Goal: Information Seeking & Learning: Find specific fact

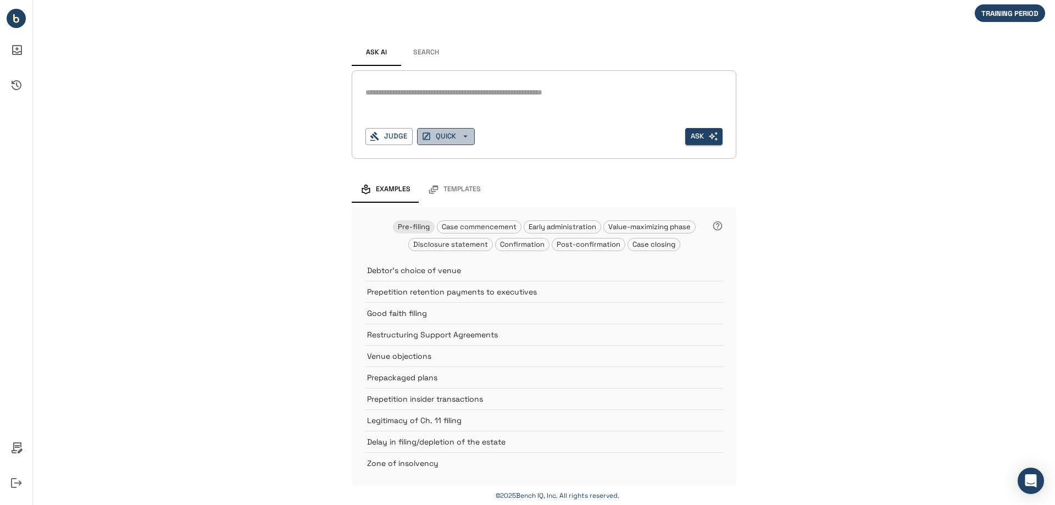
click at [448, 137] on button "QUICK" at bounding box center [446, 136] width 58 height 17
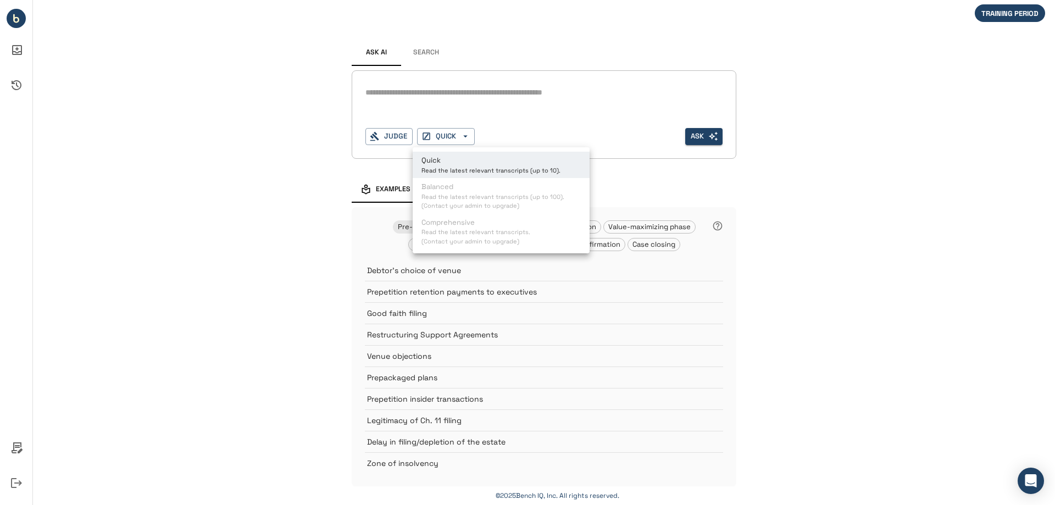
click at [440, 139] on div at bounding box center [527, 252] width 1055 height 505
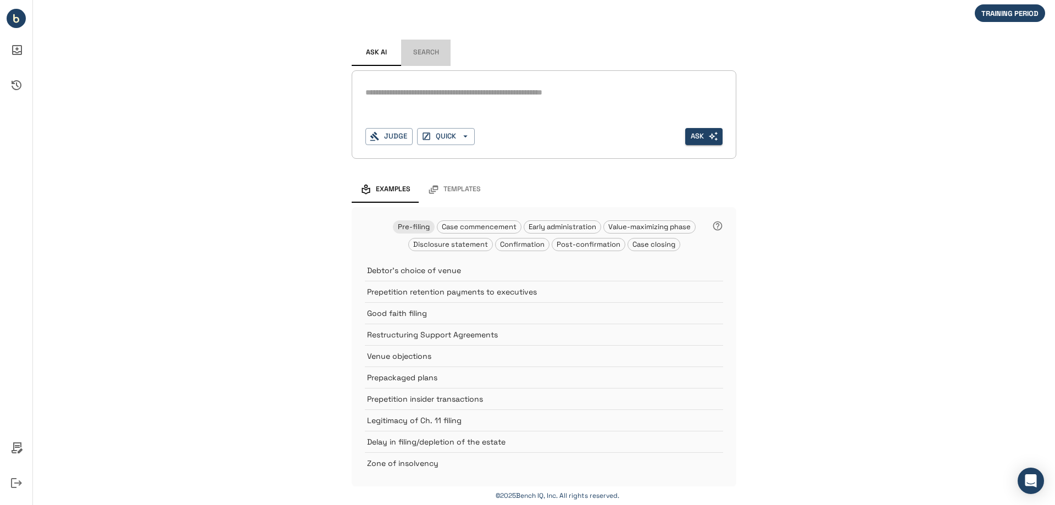
click at [424, 54] on button "Search" at bounding box center [425, 53] width 49 height 26
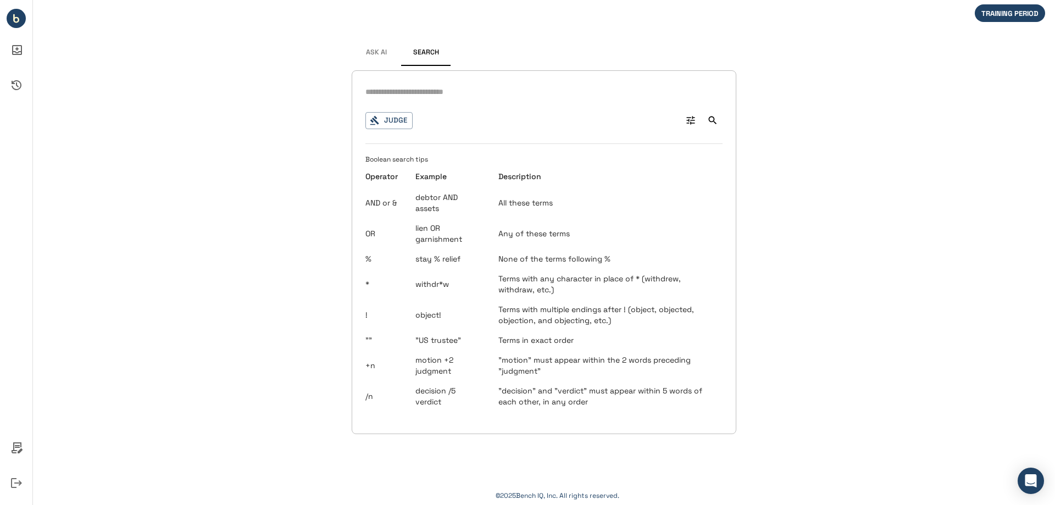
click at [388, 51] on button "Ask AI" at bounding box center [376, 53] width 49 height 26
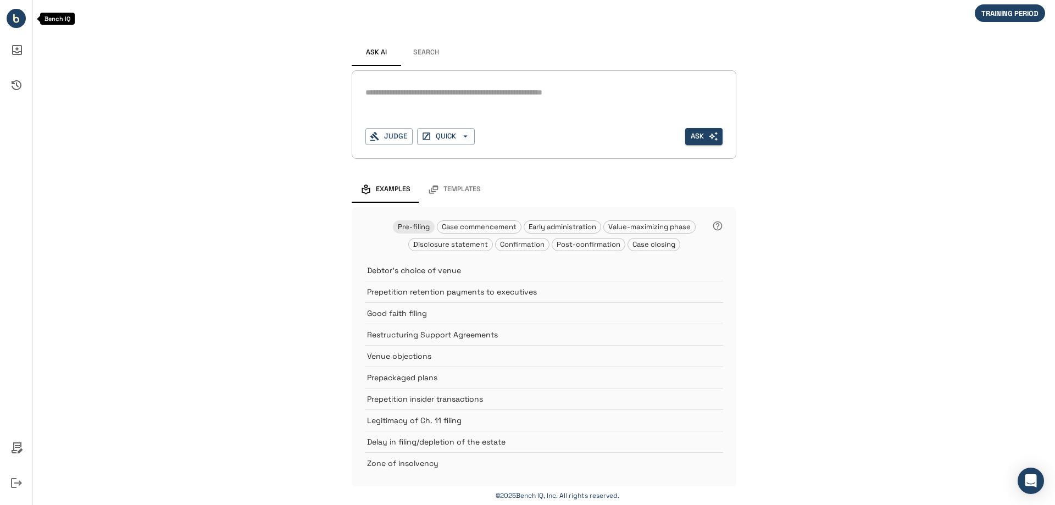
click at [32, 30] on li "Bench IQ" at bounding box center [16, 18] width 32 height 28
click at [20, 21] on circle "Bench IQ" at bounding box center [16, 18] width 19 height 19
click at [1012, 15] on span "TRAINING PERIOD" at bounding box center [1009, 13] width 70 height 9
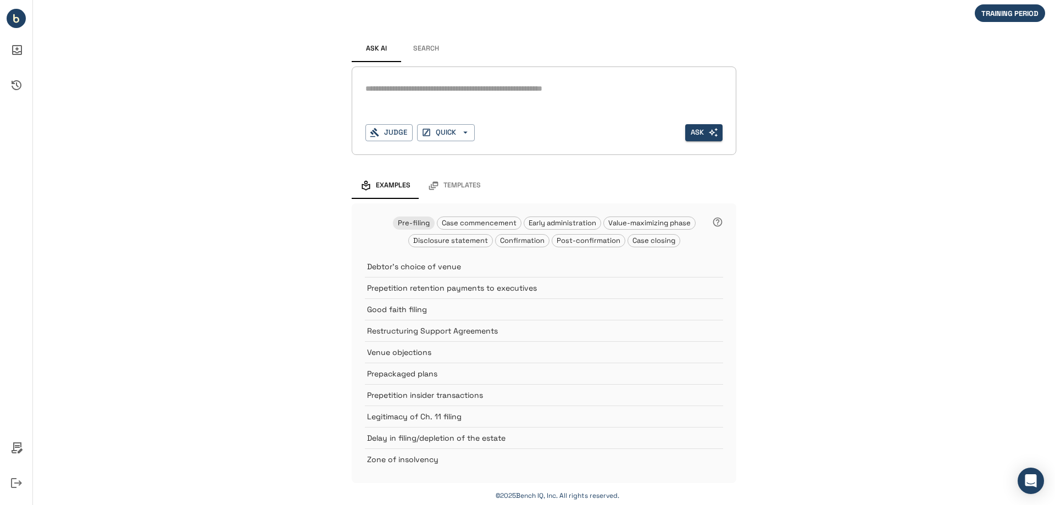
click at [14, 450] on icon "Policies" at bounding box center [17, 447] width 11 height 11
click at [252, 260] on div at bounding box center [527, 252] width 1055 height 505
click at [993, 10] on span "TRAINING PERIOD" at bounding box center [1009, 13] width 70 height 9
click at [460, 99] on div "*" at bounding box center [543, 97] width 357 height 35
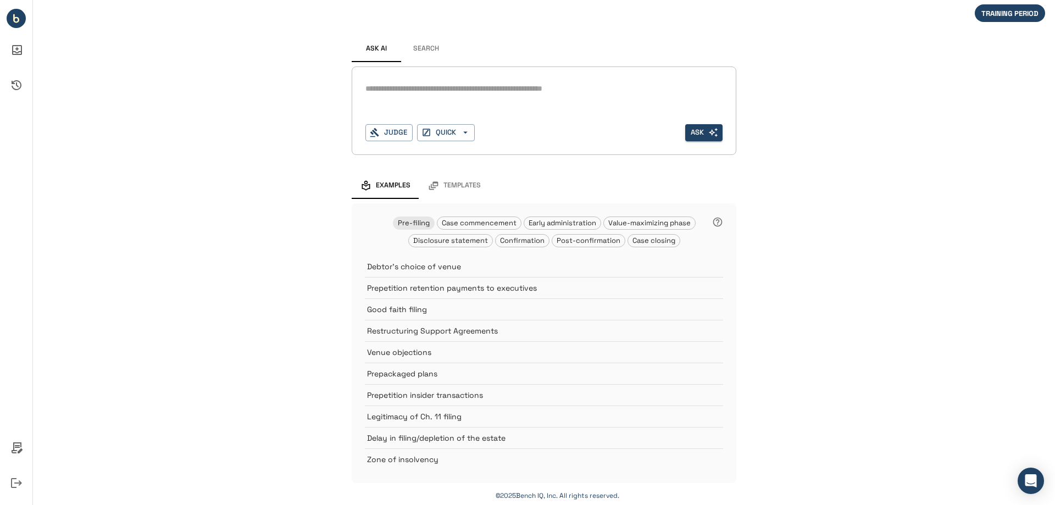
click at [453, 83] on textarea at bounding box center [543, 88] width 357 height 13
click at [393, 128] on button "Judge" at bounding box center [388, 132] width 47 height 17
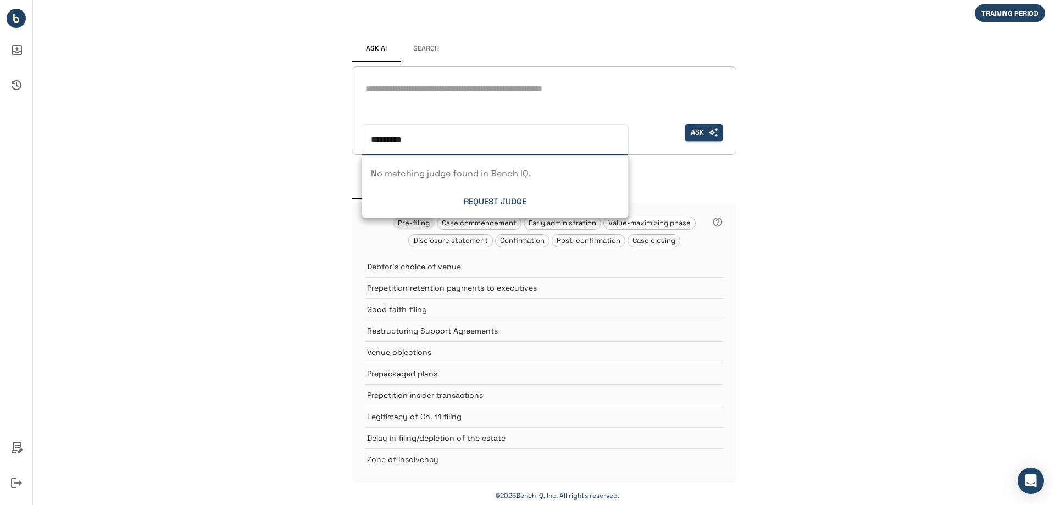
type input "********"
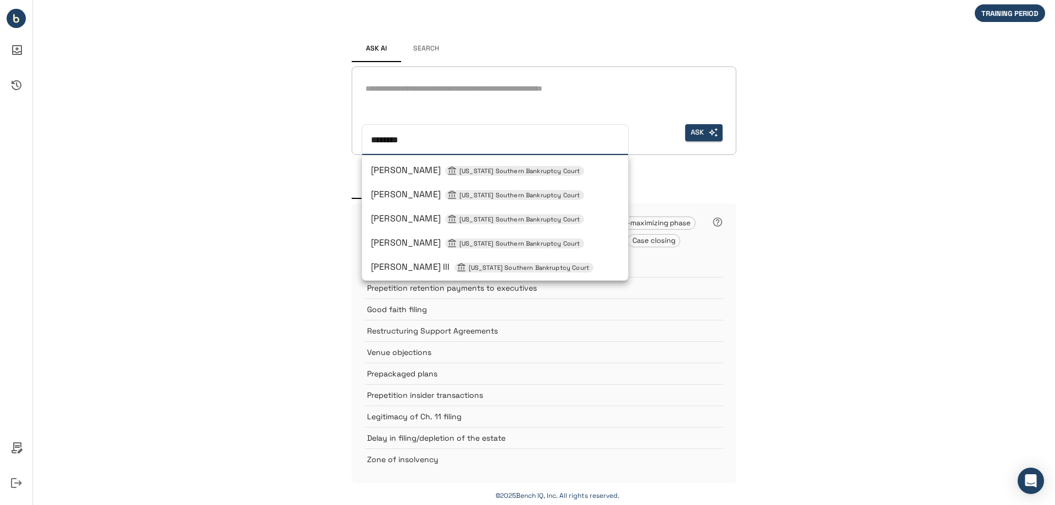
scroll to position [145, 0]
click at [416, 260] on span "Michael E Wiles New York Southern Bankruptcy Court" at bounding box center [477, 266] width 213 height 12
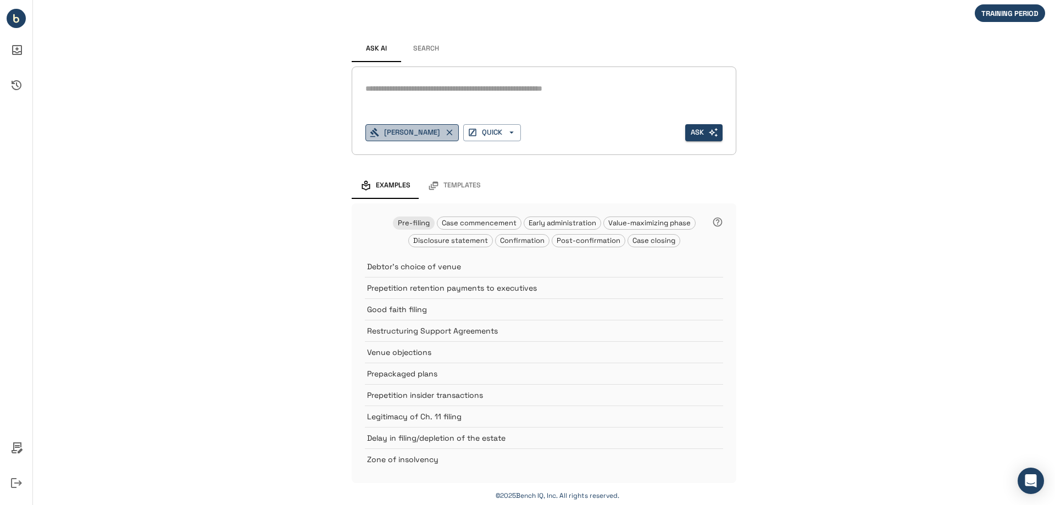
click at [411, 132] on button "[PERSON_NAME]" at bounding box center [411, 132] width 93 height 17
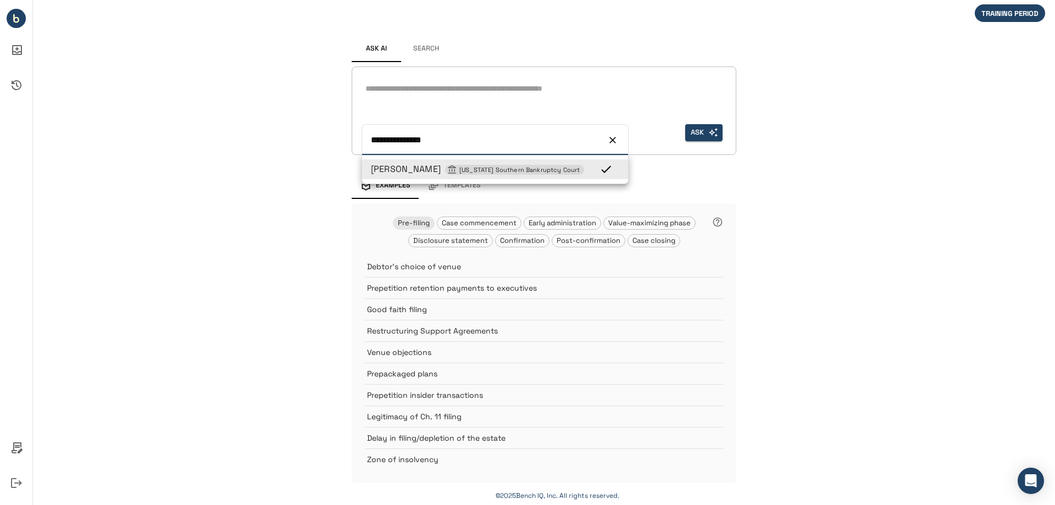
click at [498, 141] on input "**********" at bounding box center [481, 137] width 231 height 17
click at [614, 141] on icon "Clear" at bounding box center [612, 140] width 7 height 7
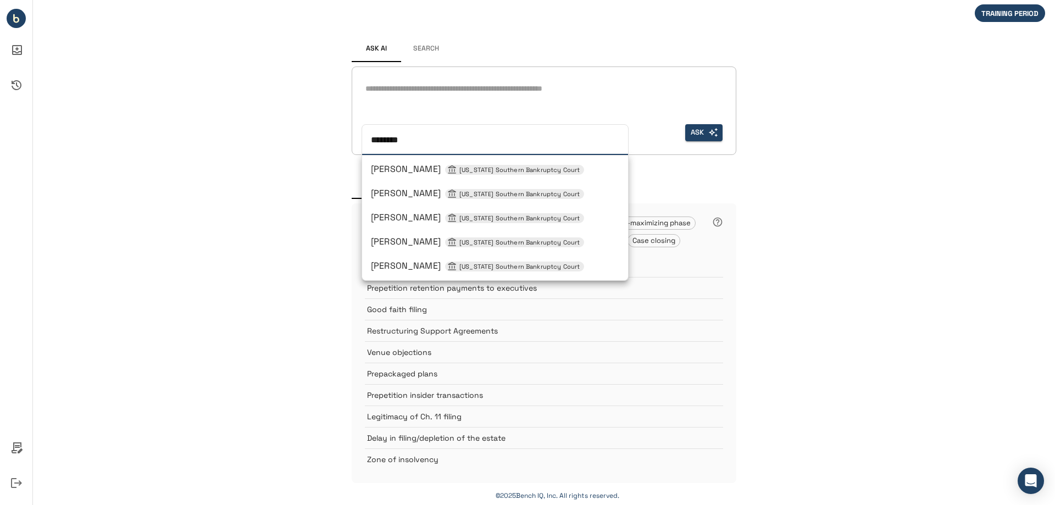
click at [508, 170] on span "[US_STATE] Southern Bankruptcy Court" at bounding box center [519, 169] width 129 height 9
type input "**********"
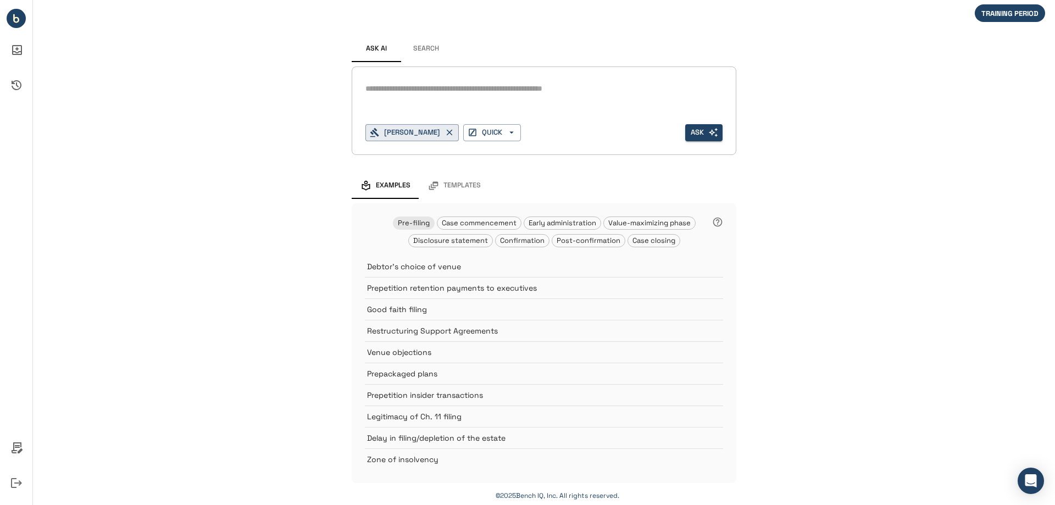
click at [502, 187] on div "Examples Templates" at bounding box center [544, 185] width 385 height 26
click at [449, 127] on icon "button" at bounding box center [449, 132] width 10 height 10
click at [435, 93] on textarea at bounding box center [543, 88] width 357 height 13
click at [426, 47] on button "Search" at bounding box center [425, 49] width 49 height 26
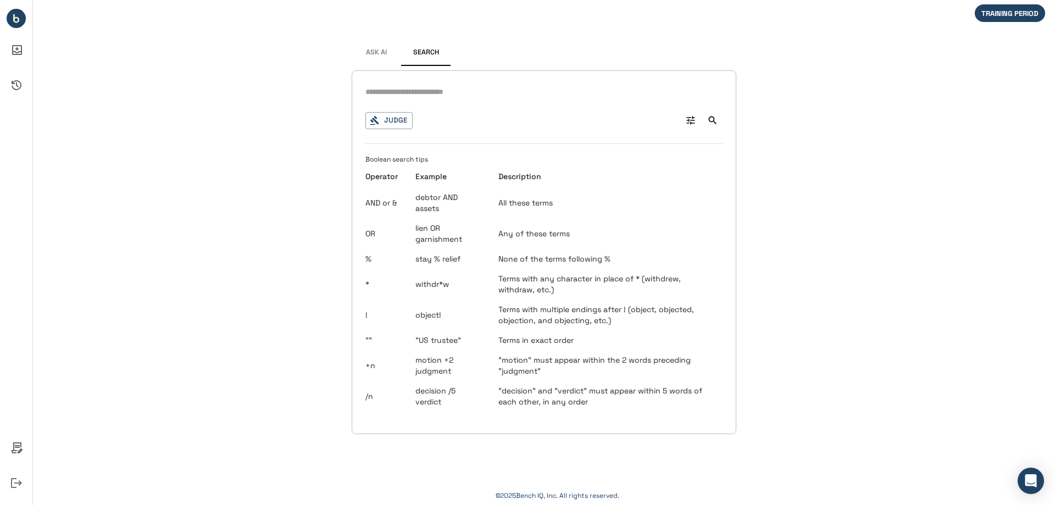
click at [376, 50] on span "Ask AI" at bounding box center [376, 52] width 21 height 9
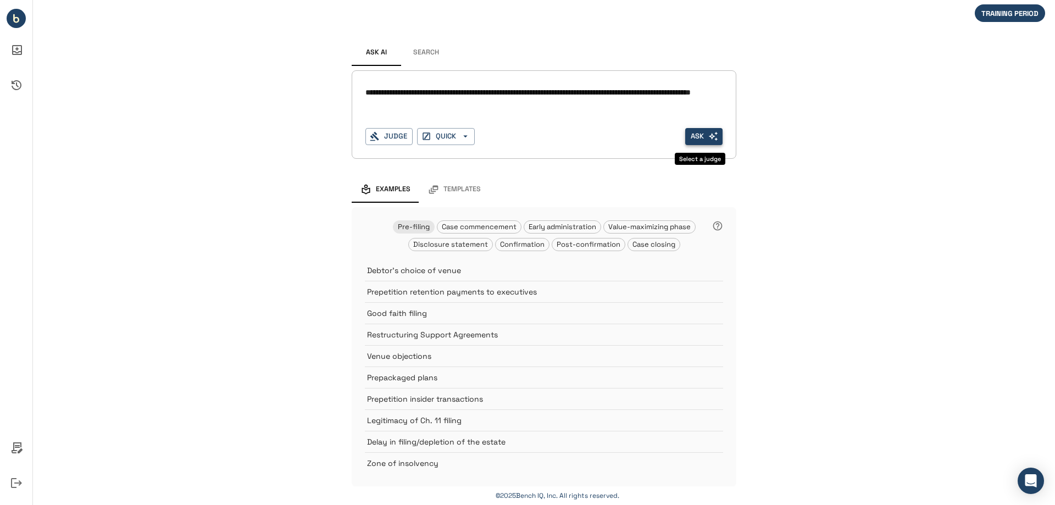
click at [708, 134] on icon "Select a judge" at bounding box center [713, 136] width 10 height 10
click at [556, 104] on textarea "**********" at bounding box center [543, 98] width 357 height 25
click at [514, 109] on textarea "**********" at bounding box center [543, 98] width 357 height 25
type textarea "**********"
click at [721, 132] on div "**********" at bounding box center [544, 114] width 385 height 88
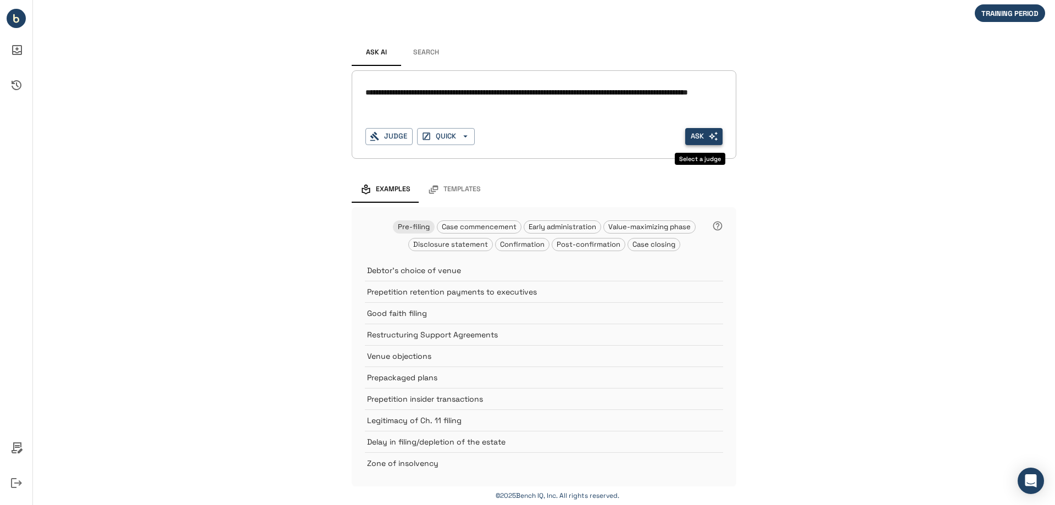
click at [708, 131] on icon "Select a judge" at bounding box center [713, 136] width 10 height 10
click at [399, 137] on button "Judge" at bounding box center [388, 136] width 47 height 17
click at [449, 116] on div "**********" at bounding box center [543, 101] width 357 height 35
click at [441, 138] on button "QUICK" at bounding box center [446, 136] width 58 height 17
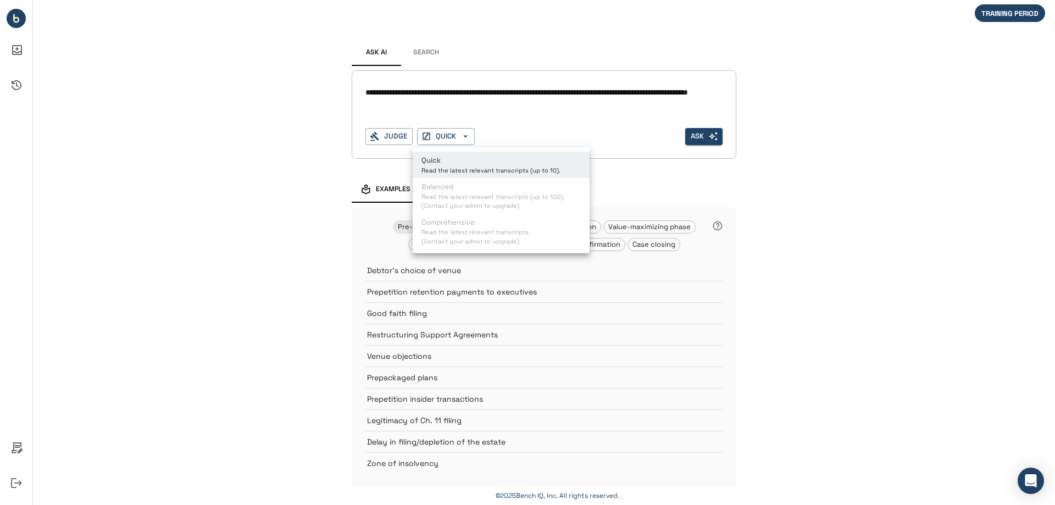
click at [411, 52] on div at bounding box center [527, 252] width 1055 height 505
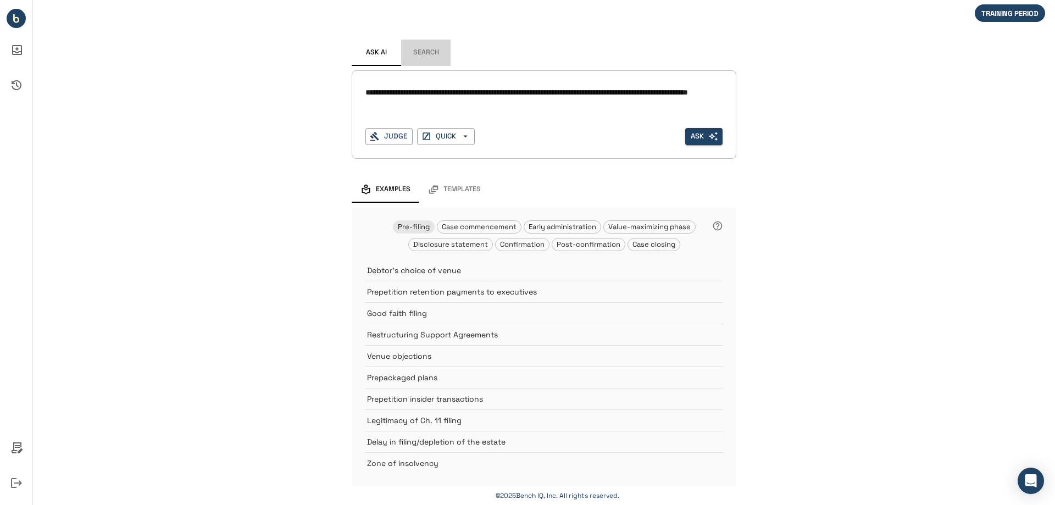
click at [430, 52] on button "Search" at bounding box center [425, 53] width 49 height 26
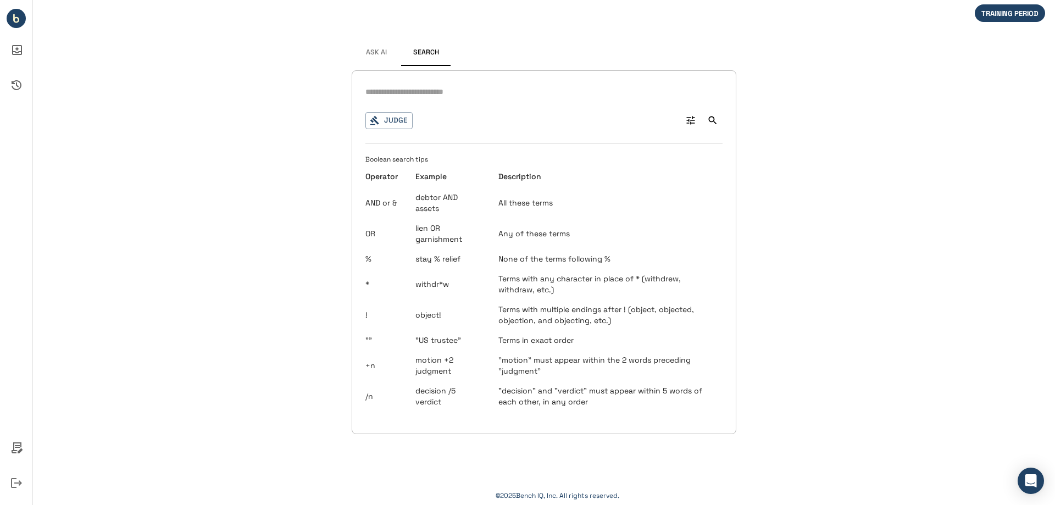
click at [376, 55] on span "Ask AI" at bounding box center [376, 52] width 21 height 9
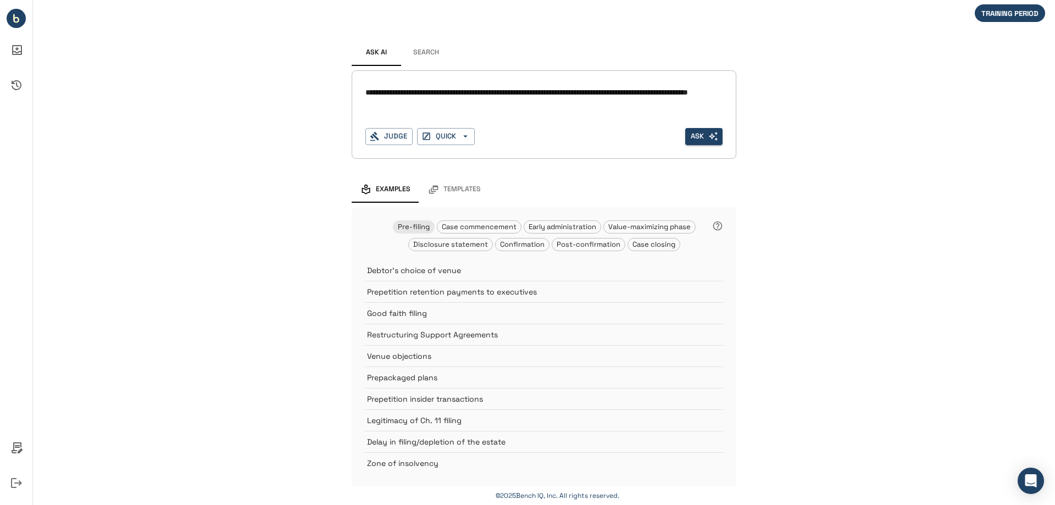
drag, startPoint x: 364, startPoint y: 92, endPoint x: 450, endPoint y: 101, distance: 87.2
click at [492, 111] on textarea "**********" at bounding box center [543, 98] width 357 height 25
drag, startPoint x: 361, startPoint y: 88, endPoint x: 487, endPoint y: 112, distance: 127.4
click at [487, 112] on div "**********" at bounding box center [543, 99] width 357 height 30
click at [434, 54] on button "Search" at bounding box center [425, 53] width 49 height 26
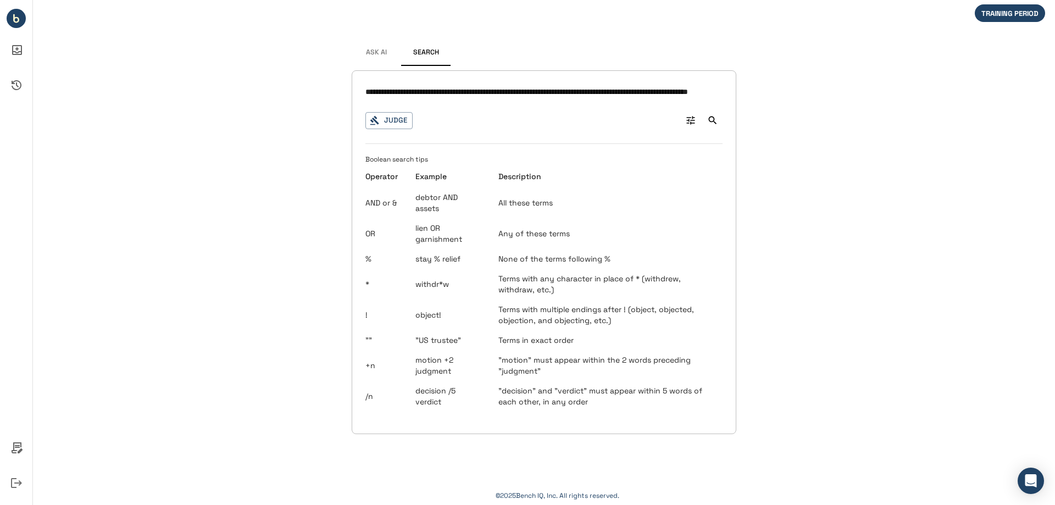
scroll to position [0, 92]
type input "**********"
click at [715, 123] on icon "Search" at bounding box center [713, 120] width 8 height 8
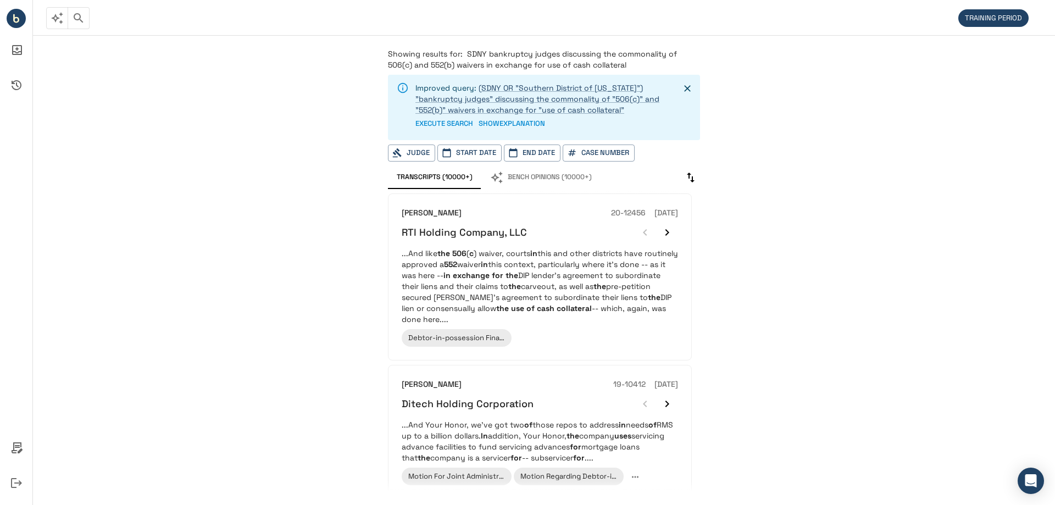
click at [452, 125] on button "EXECUTE SEARCH" at bounding box center [444, 123] width 58 height 17
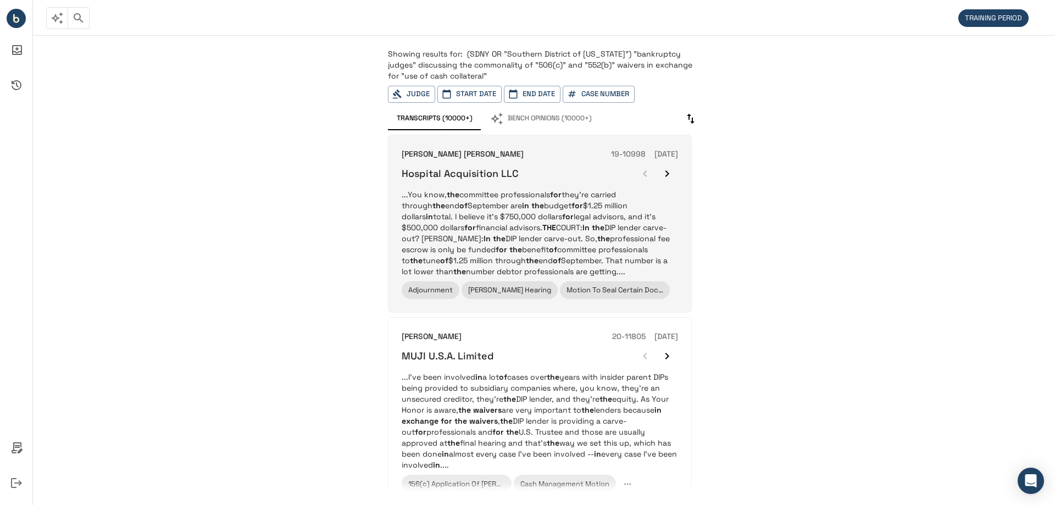
click at [452, 199] on em "the" at bounding box center [453, 195] width 13 height 10
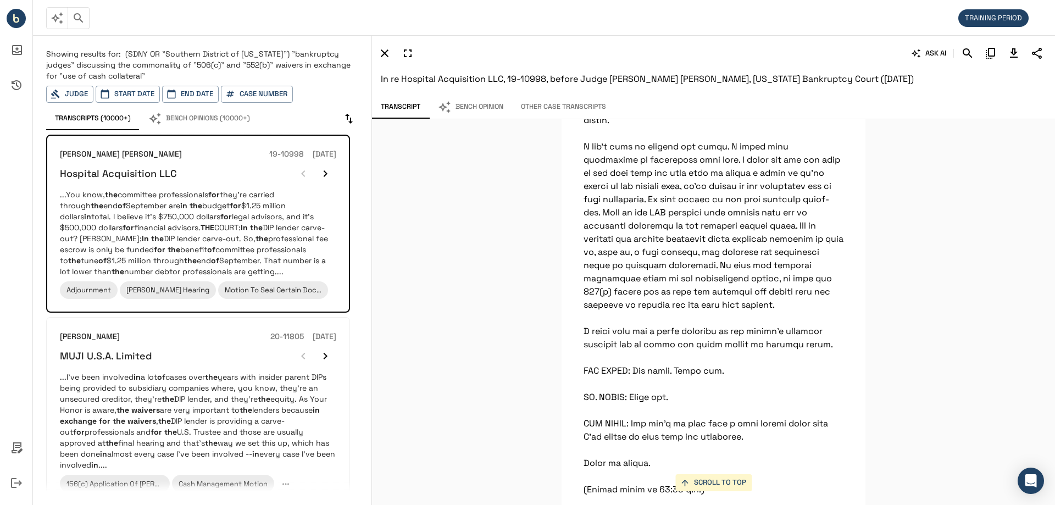
scroll to position [16534, 0]
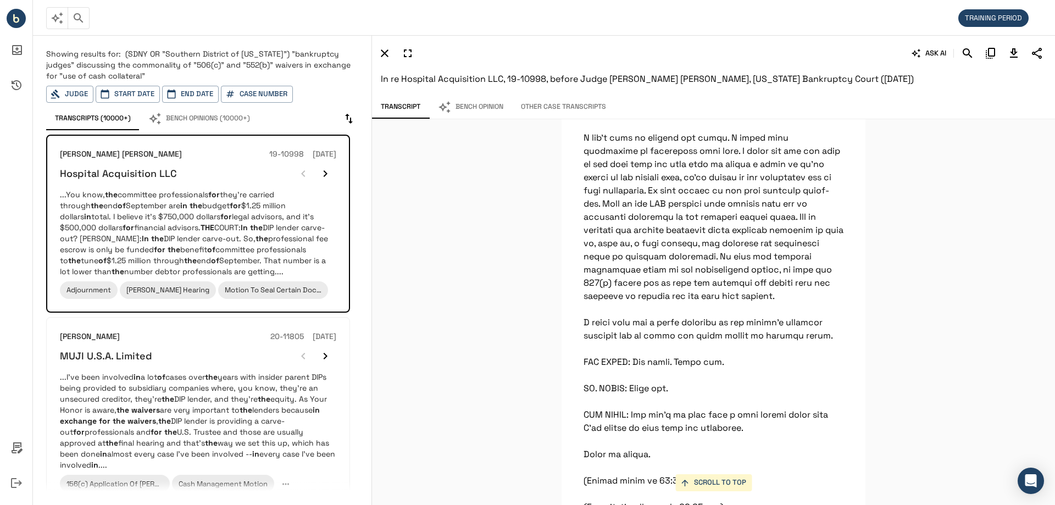
click at [387, 49] on icon "button" at bounding box center [384, 53] width 13 height 13
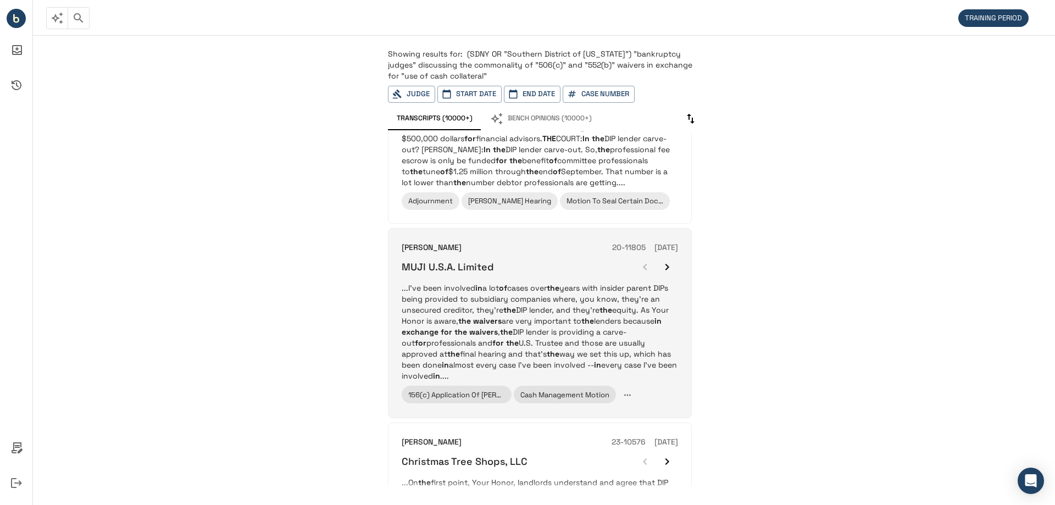
scroll to position [0, 0]
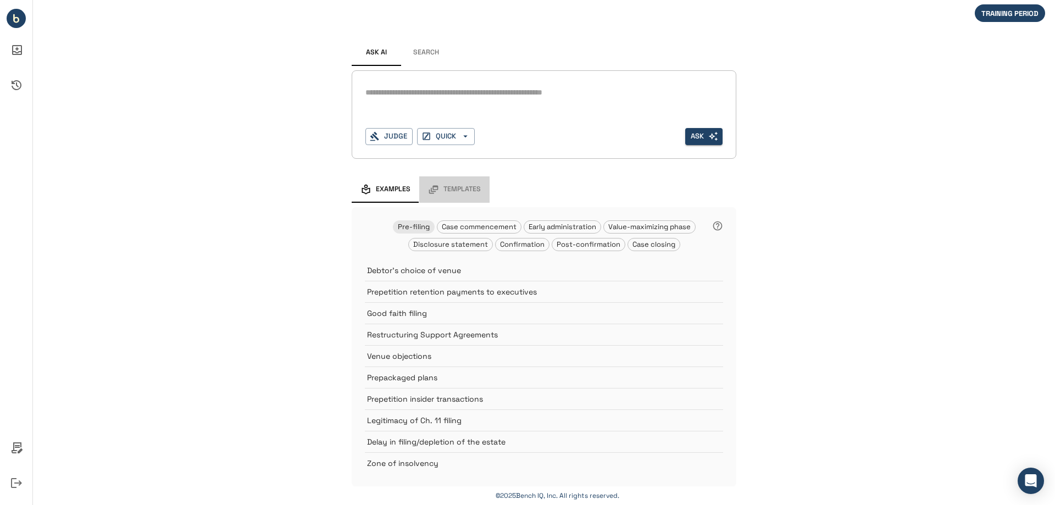
click at [459, 191] on span "Templates" at bounding box center [461, 189] width 37 height 9
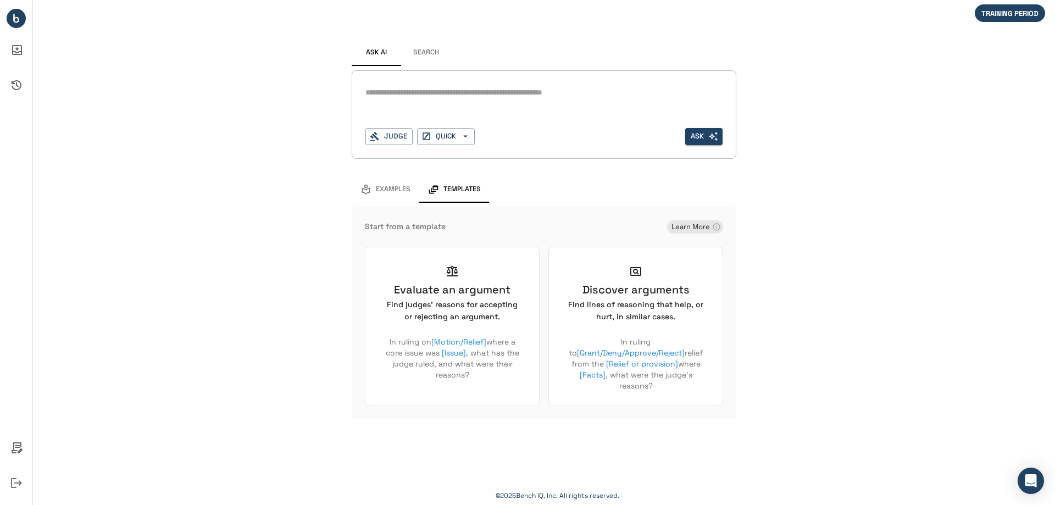
click at [384, 189] on span "Examples" at bounding box center [393, 189] width 35 height 9
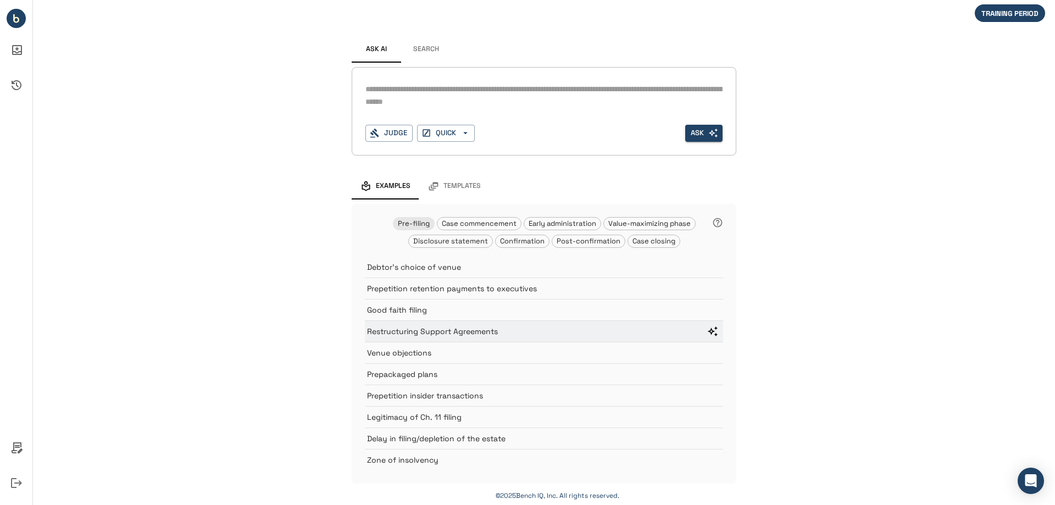
scroll to position [4, 0]
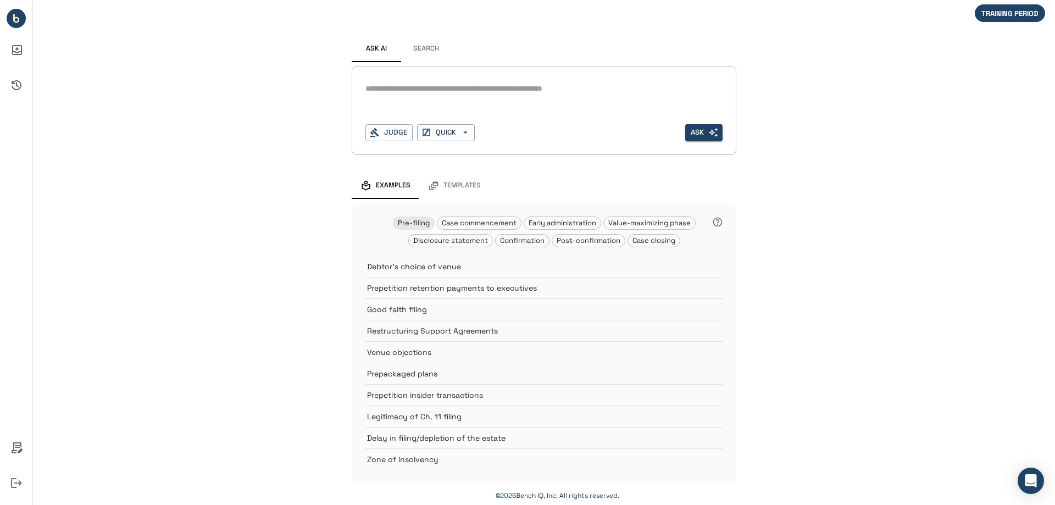
click at [385, 87] on textarea at bounding box center [543, 88] width 357 height 13
type textarea "**********"
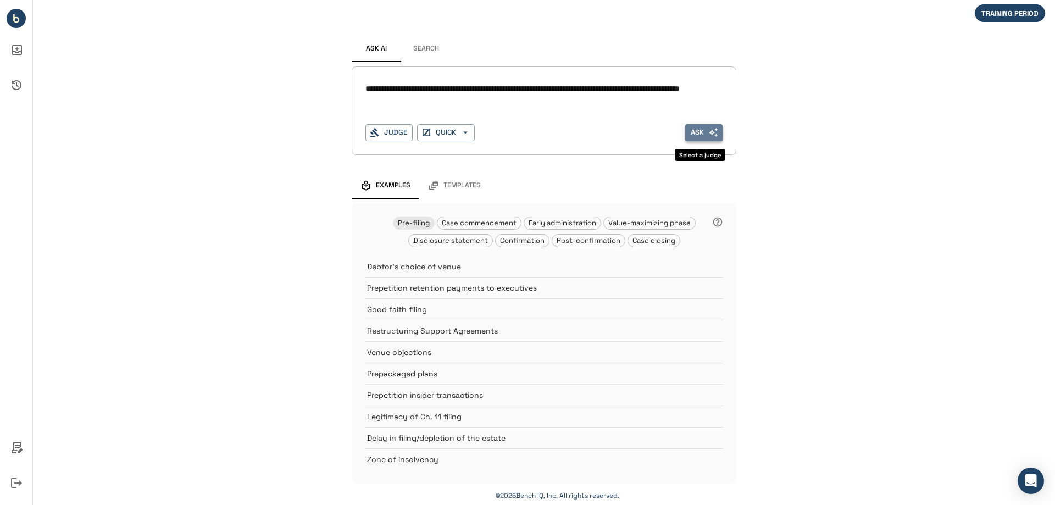
click at [709, 137] on icon "Select a judge" at bounding box center [713, 132] width 10 height 10
click at [712, 134] on icon "Select a judge" at bounding box center [713, 132] width 10 height 10
click at [700, 132] on button "Ask" at bounding box center [703, 132] width 37 height 17
click at [692, 132] on button "Ask" at bounding box center [703, 132] width 37 height 17
click at [381, 131] on button "Judge" at bounding box center [388, 132] width 47 height 17
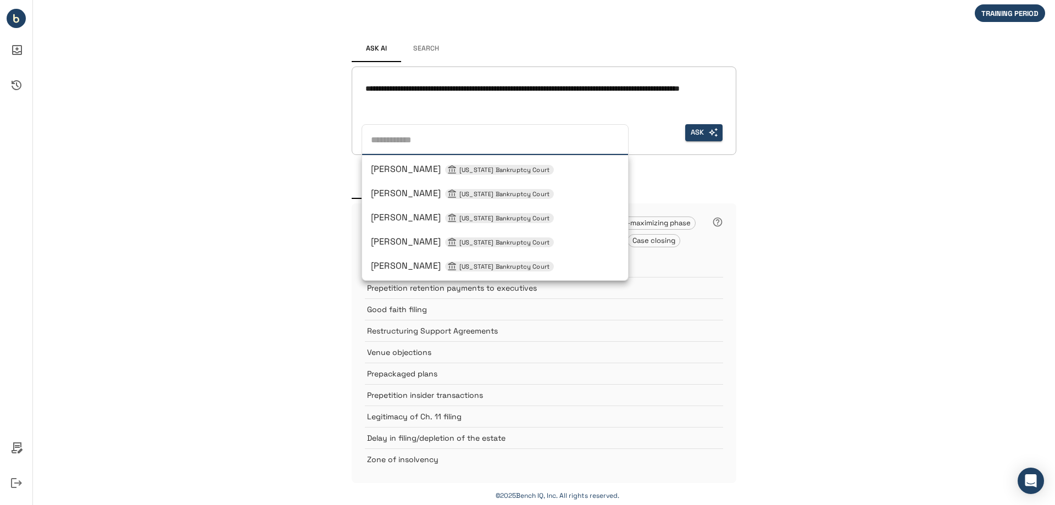
type input "*"
type input "**********"
type input "**"
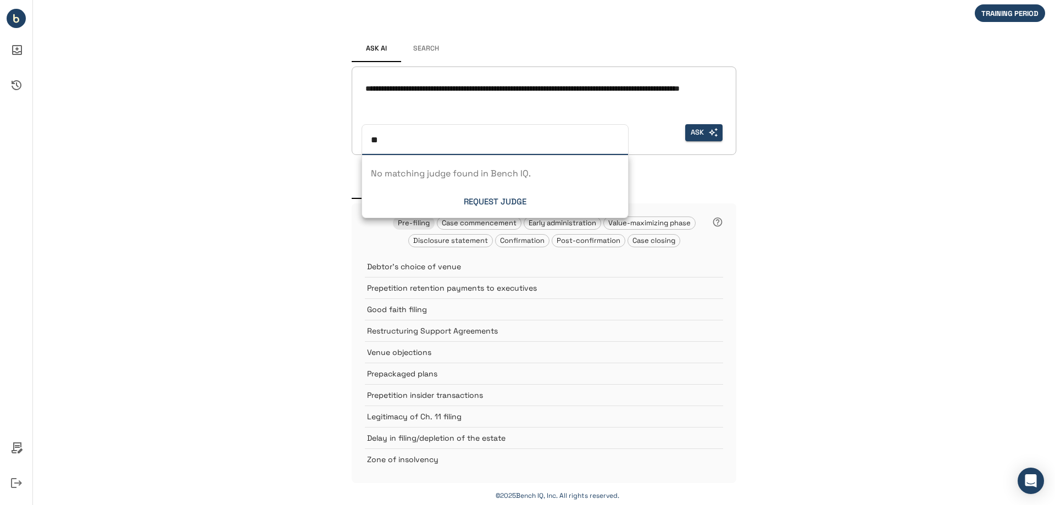
type input "*"
type input "**********"
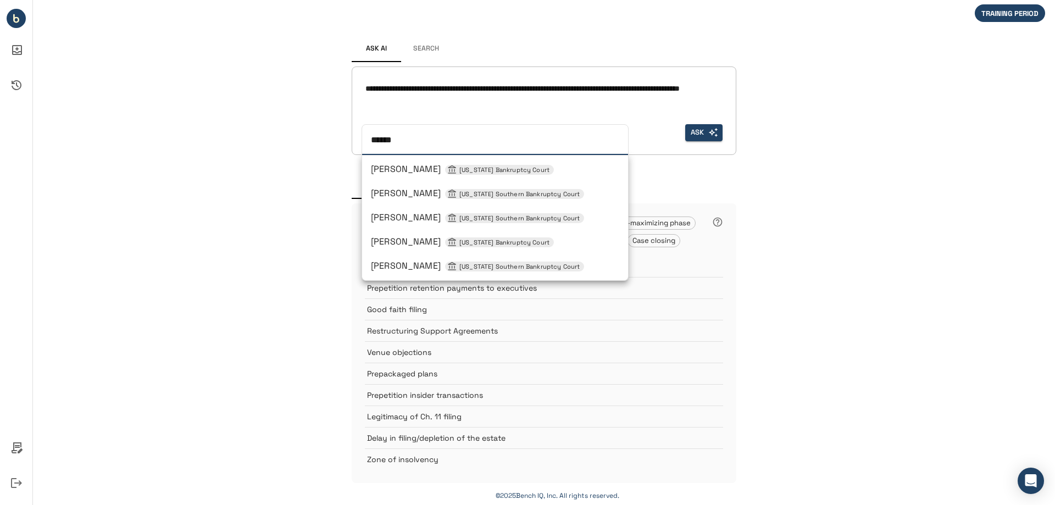
type input "*******"
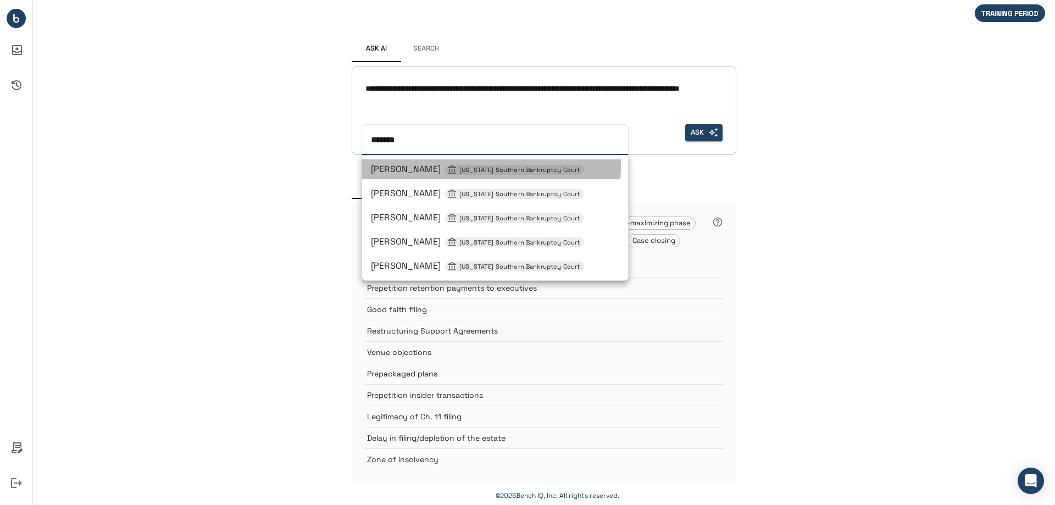
click at [473, 166] on span "[US_STATE] Southern Bankruptcy Court" at bounding box center [519, 169] width 129 height 9
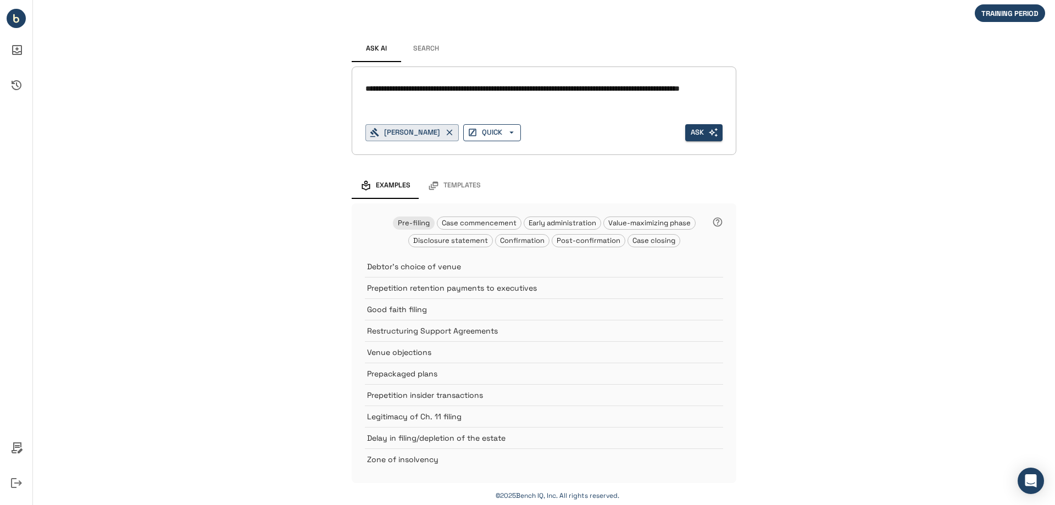
click at [516, 129] on icon "button" at bounding box center [511, 132] width 10 height 10
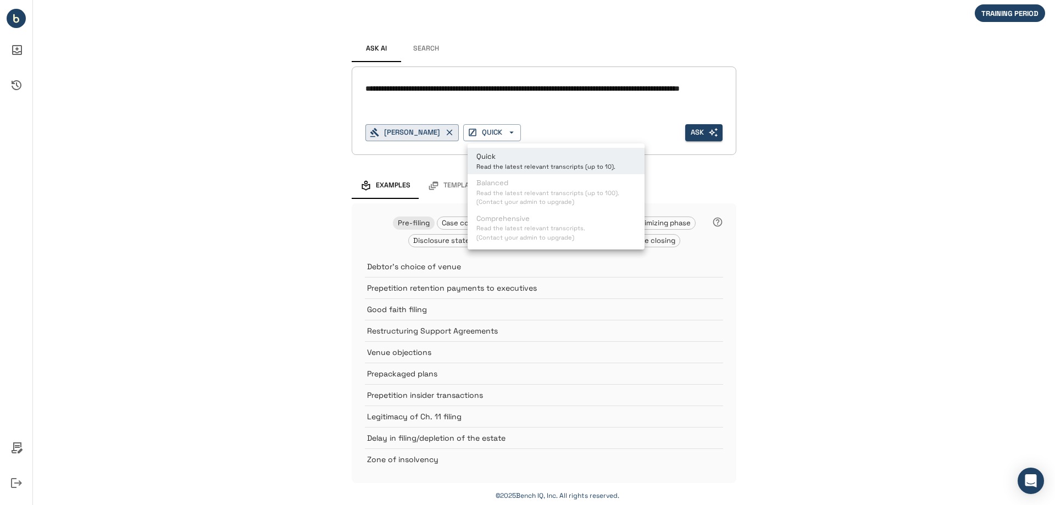
click at [695, 146] on div at bounding box center [527, 252] width 1055 height 505
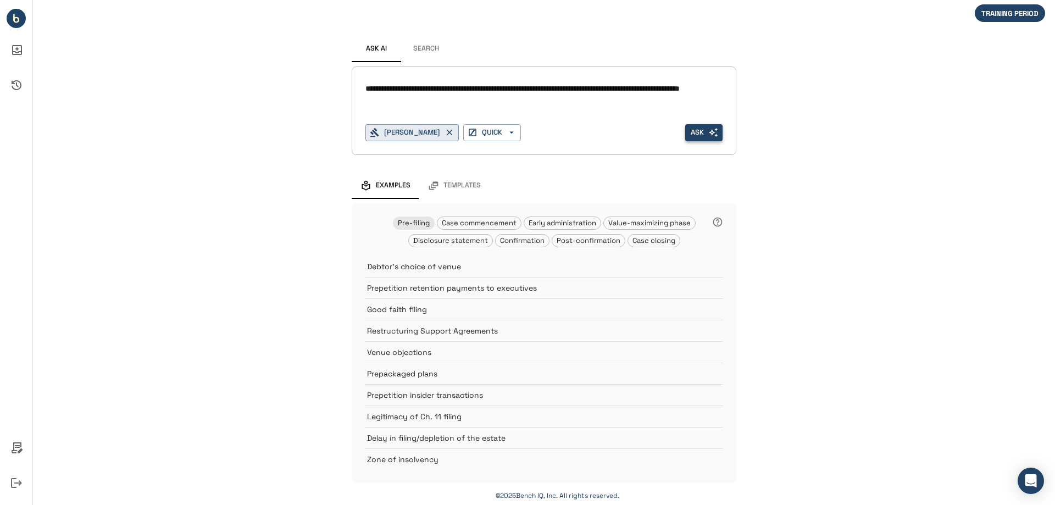
click at [696, 131] on button "Ask" at bounding box center [703, 132] width 37 height 17
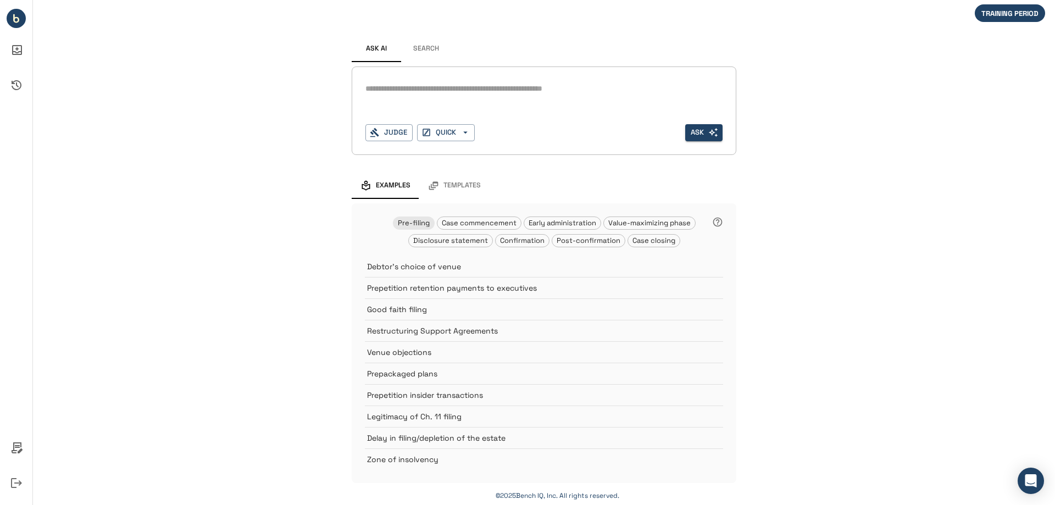
click at [406, 92] on textarea at bounding box center [543, 88] width 357 height 13
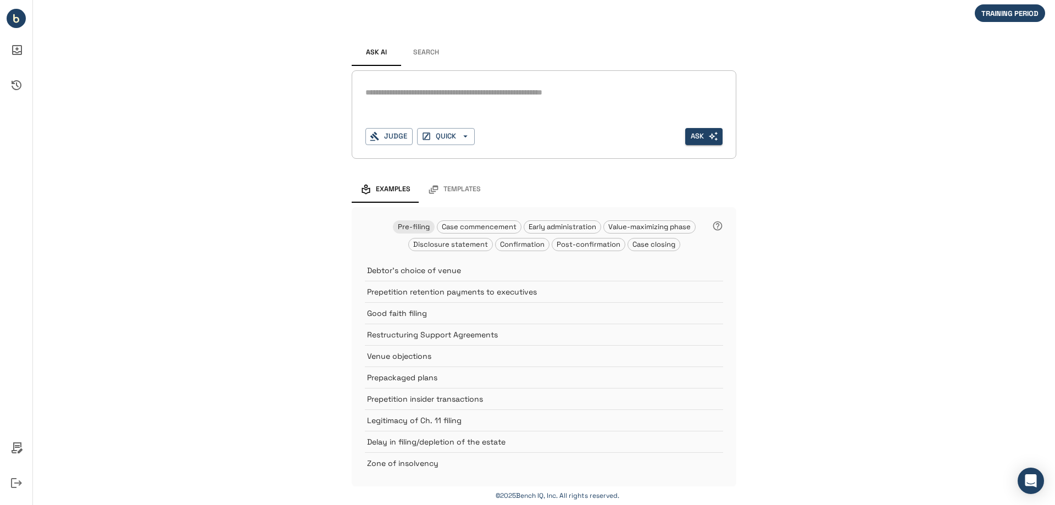
paste textarea "**********"
type textarea "**********"
click at [426, 53] on button "Search" at bounding box center [425, 53] width 49 height 26
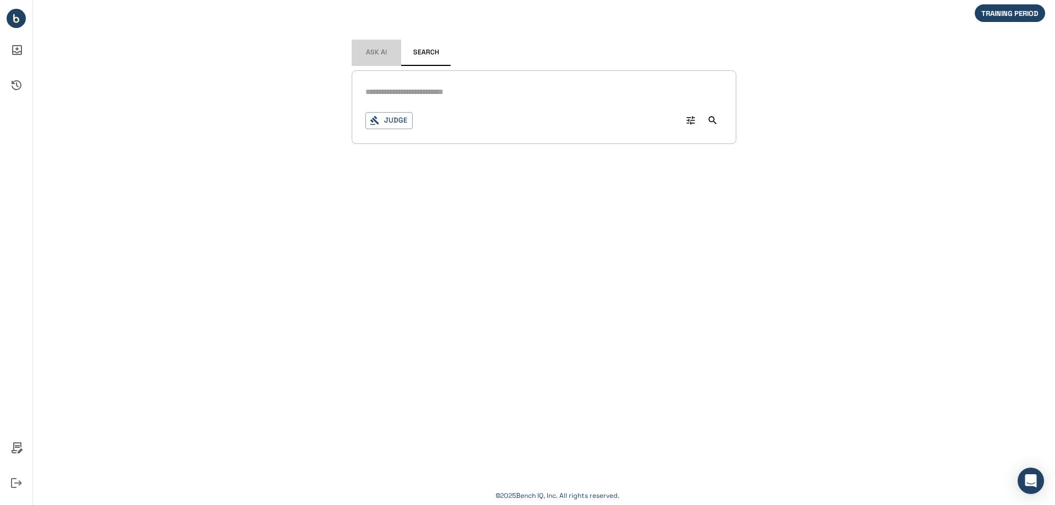
click at [385, 51] on span "Ask AI" at bounding box center [376, 52] width 21 height 9
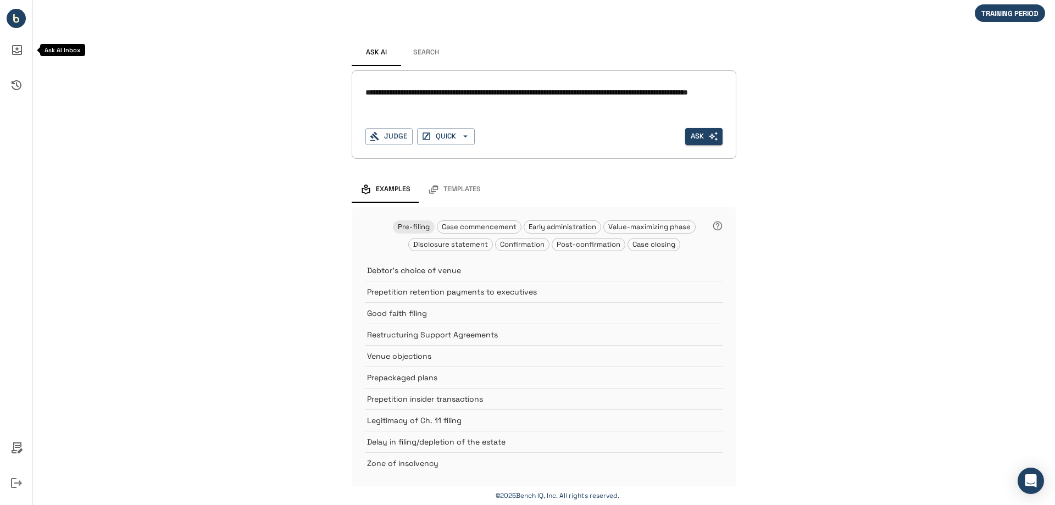
click at [17, 45] on icon "Ask AI Inbox" at bounding box center [17, 50] width 10 height 10
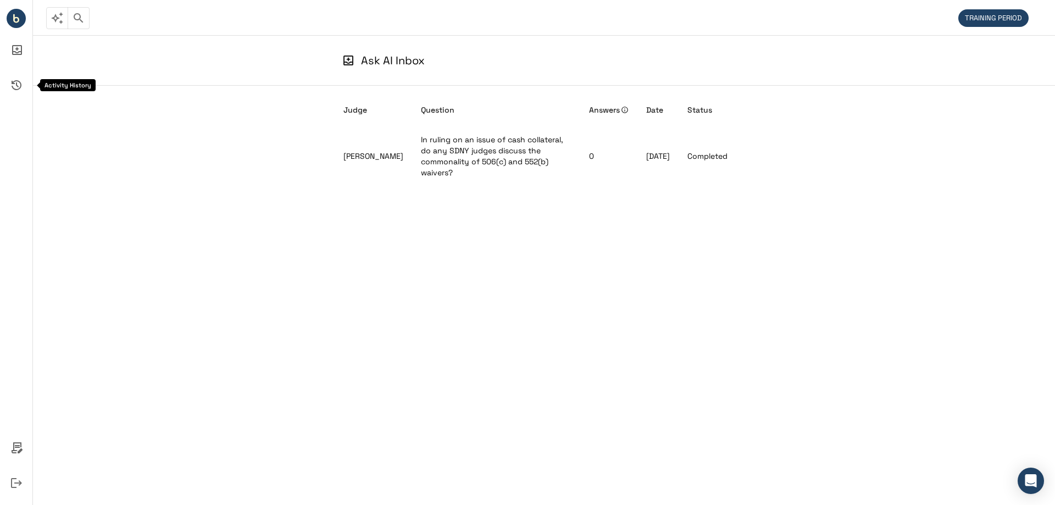
click at [16, 84] on icon "Activity History" at bounding box center [17, 85] width 10 height 10
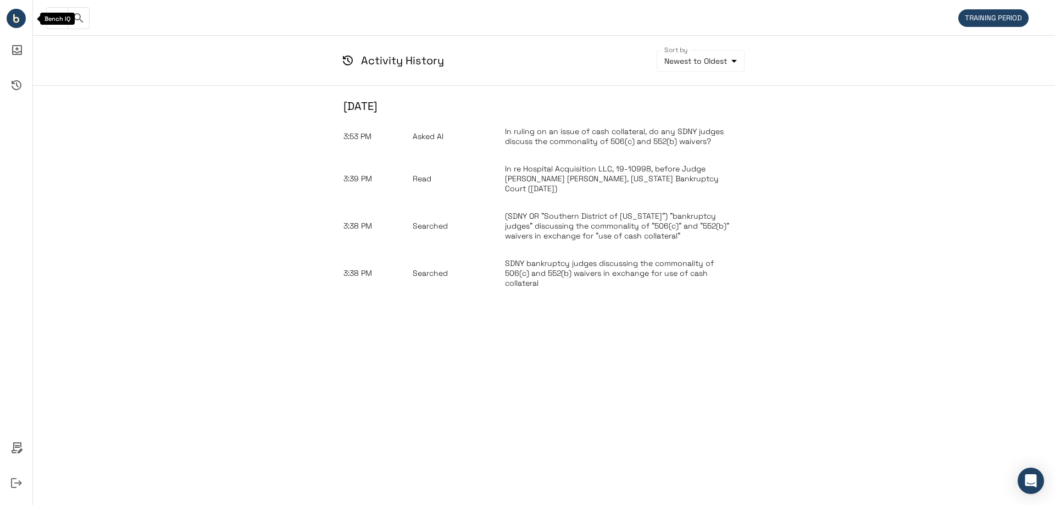
click at [18, 24] on circle "Bench IQ" at bounding box center [16, 18] width 19 height 19
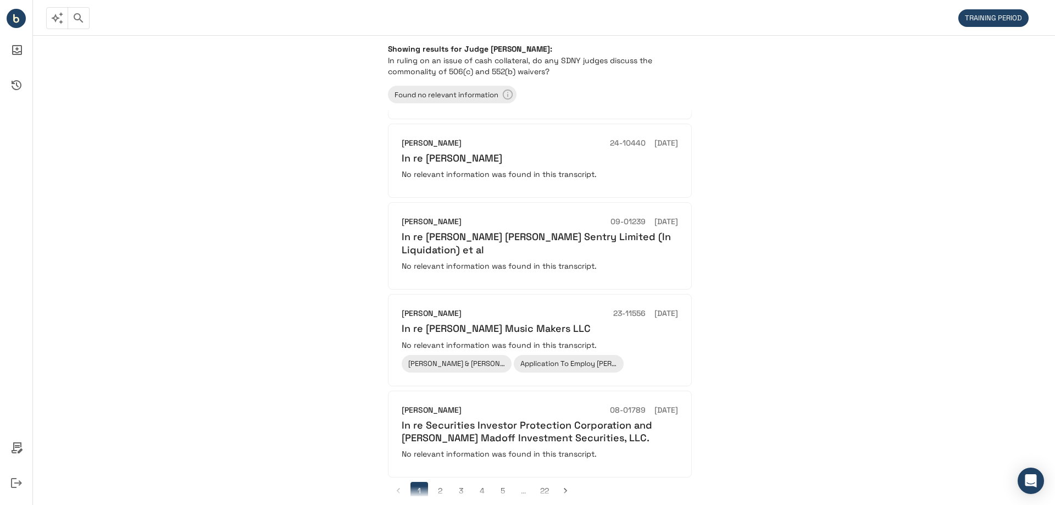
scroll to position [606, 0]
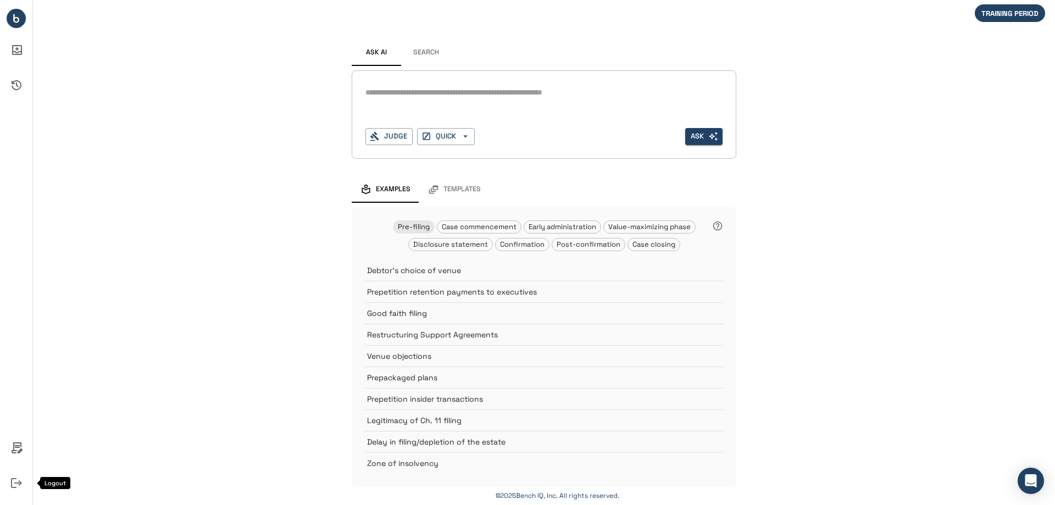
click at [22, 480] on icon "Logout" at bounding box center [16, 483] width 26 height 26
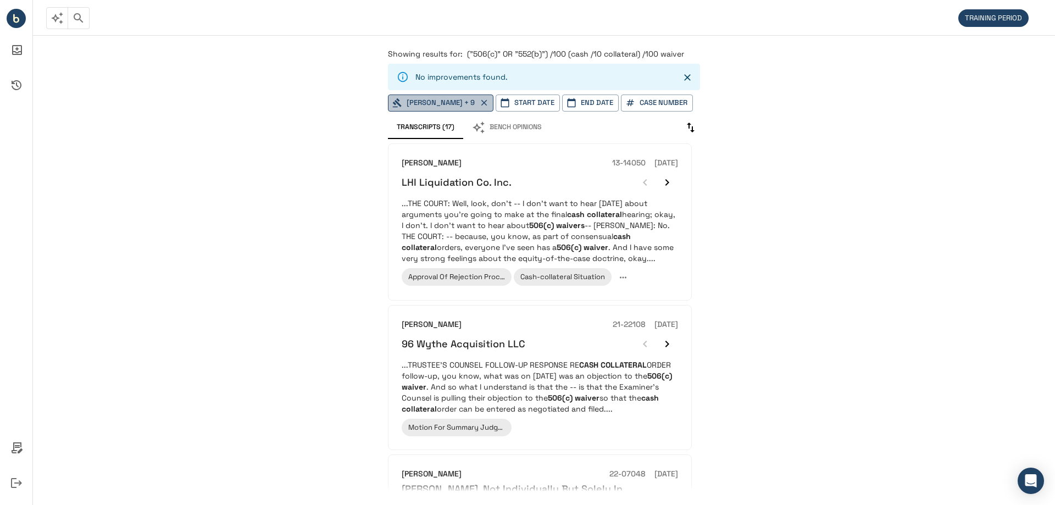
click at [419, 100] on button "[PERSON_NAME] + 9" at bounding box center [440, 102] width 105 height 17
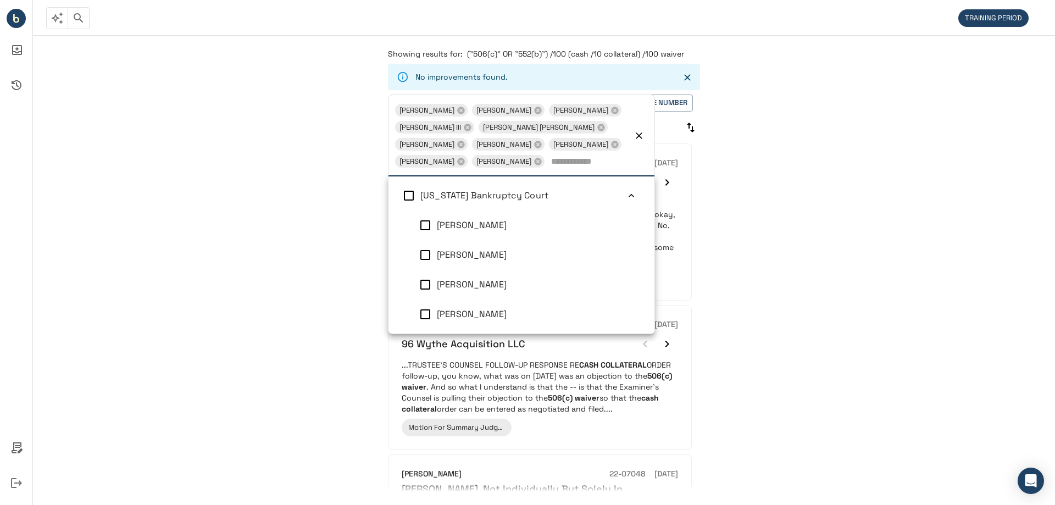
click at [318, 125] on div "Showing results for: ("506(c)" OR "552(b)") /100 (cash /10 collateral) /100 wai…" at bounding box center [544, 270] width 1022 height 470
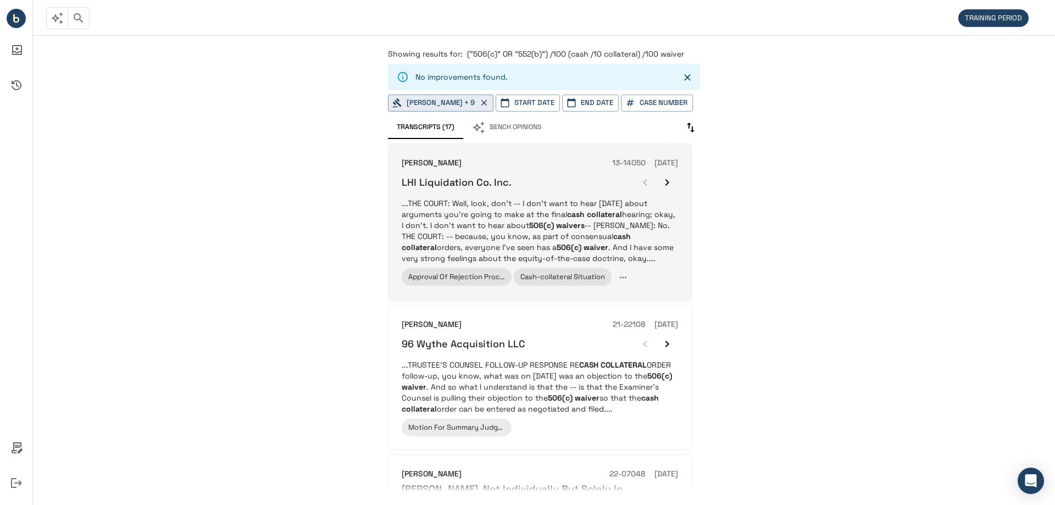
click at [460, 217] on p "...THE COURT: Well, look, don't -- I don't want to hear [DATE] about arguments …" at bounding box center [540, 231] width 276 height 66
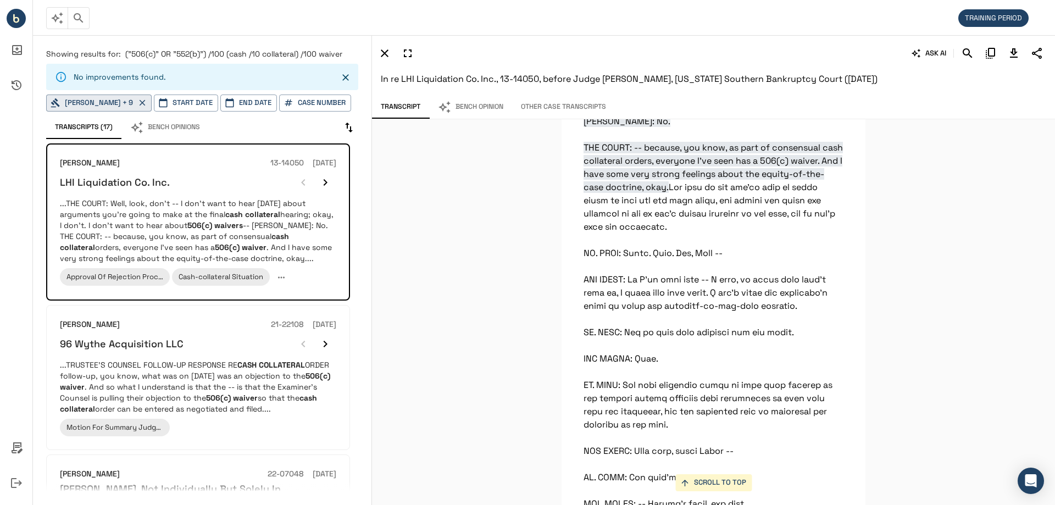
scroll to position [30281, 0]
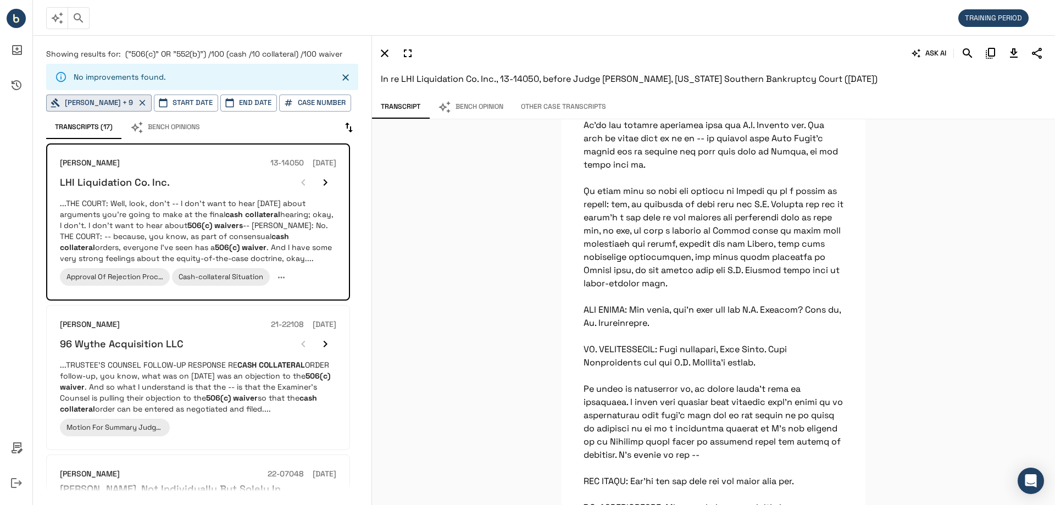
scroll to position [0, 0]
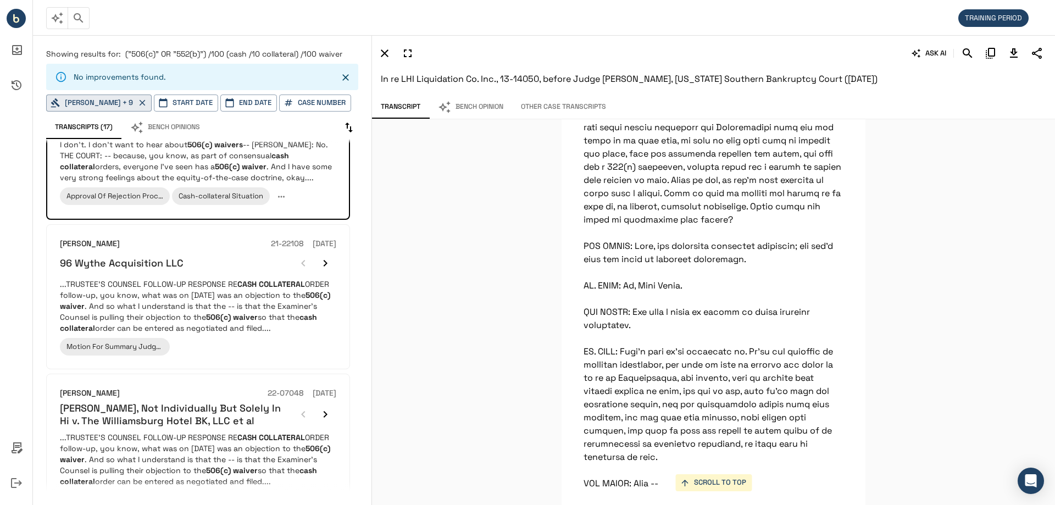
scroll to position [34908, 0]
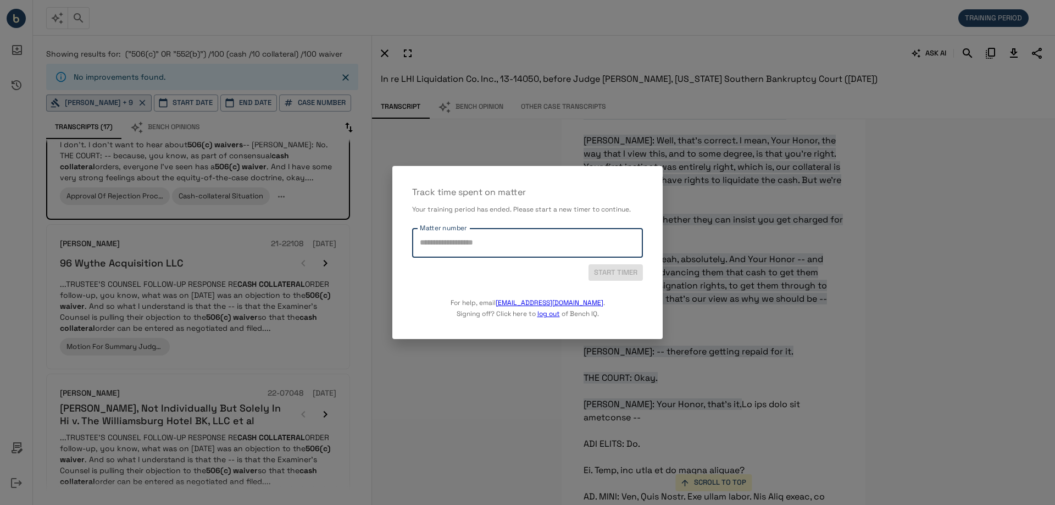
click at [558, 236] on input "Matter number" at bounding box center [527, 242] width 221 height 19
click at [550, 241] on input "Matter number" at bounding box center [527, 242] width 221 height 19
type input "**********"
click at [609, 269] on button "START TIMER" at bounding box center [615, 272] width 54 height 17
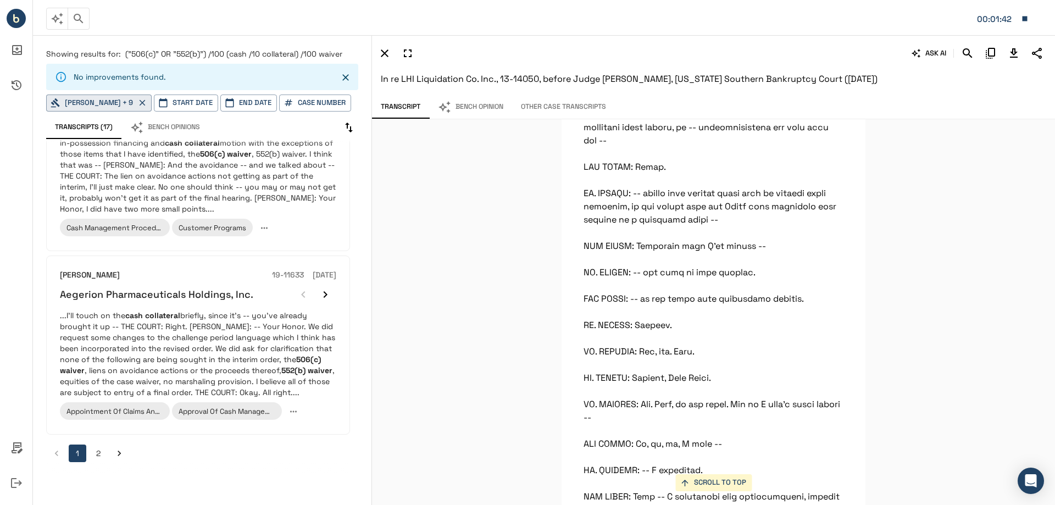
scroll to position [30321, 0]
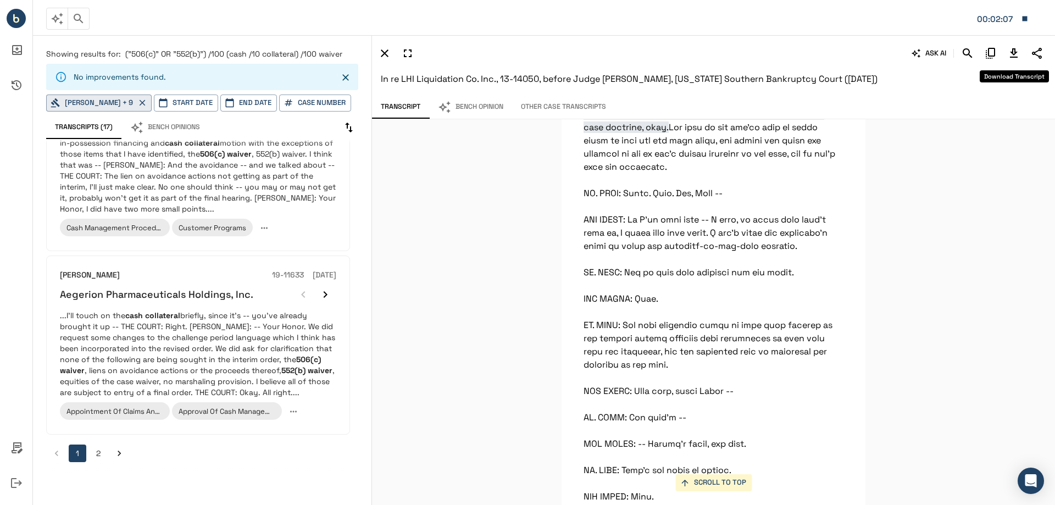
click at [1013, 57] on icon "Download Transcript" at bounding box center [1014, 52] width 8 height 9
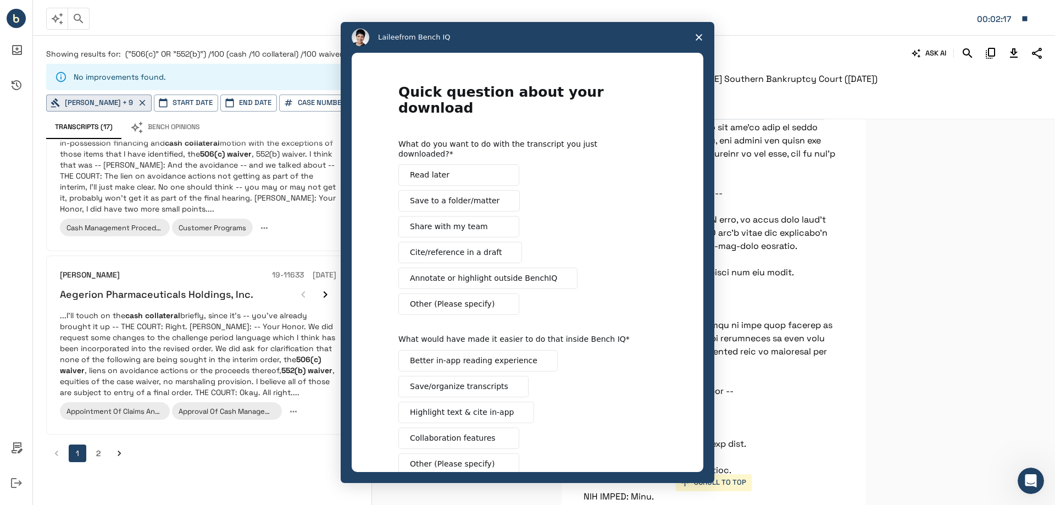
scroll to position [0, 0]
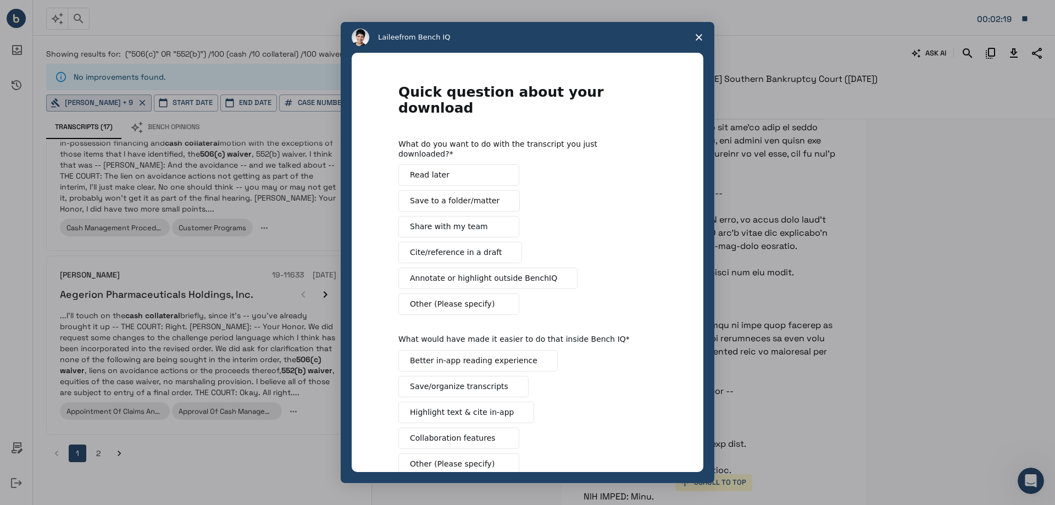
click at [697, 36] on polygon "Close survey" at bounding box center [698, 37] width 7 height 7
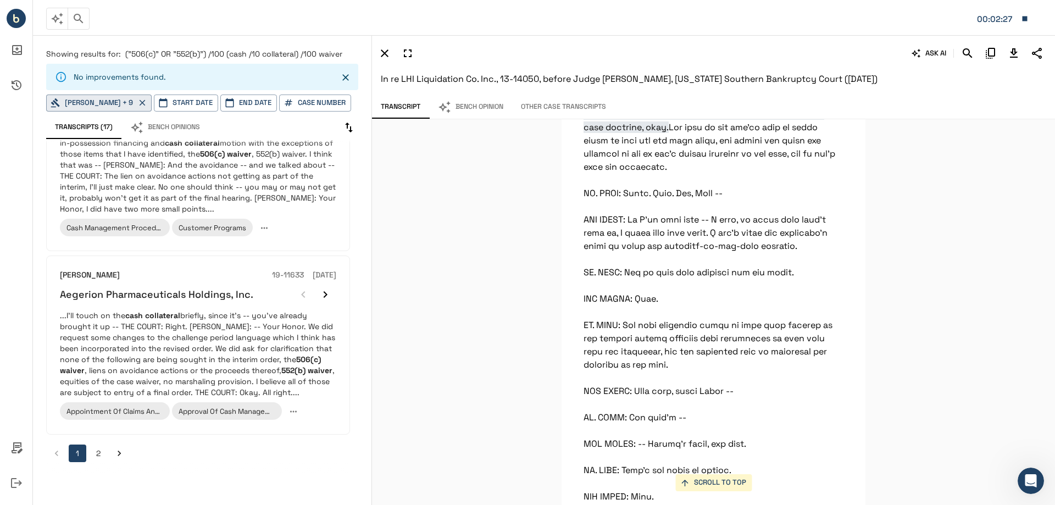
drag, startPoint x: 694, startPoint y: 206, endPoint x: 721, endPoint y: 206, distance: 26.4
click at [721, 133] on span "THE COURT: Well, look, don't -- I don't want to hear [DATE] about arguments you…" at bounding box center [712, 61] width 259 height 143
drag, startPoint x: 717, startPoint y: 206, endPoint x: 652, endPoint y: 198, distance: 65.9
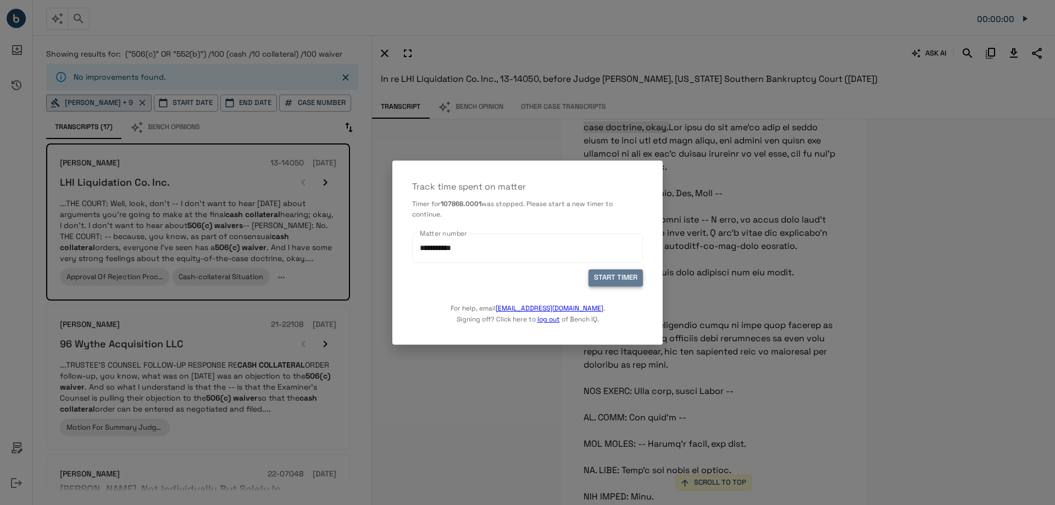
click at [609, 279] on button "START TIMER" at bounding box center [615, 278] width 54 height 17
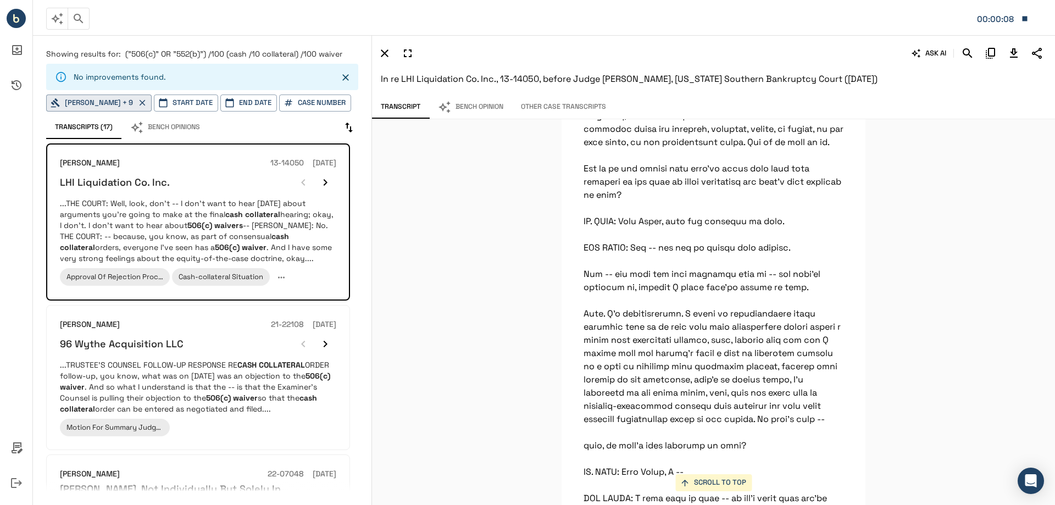
scroll to position [29332, 0]
click at [989, 57] on icon "Copy Citation" at bounding box center [990, 53] width 13 height 13
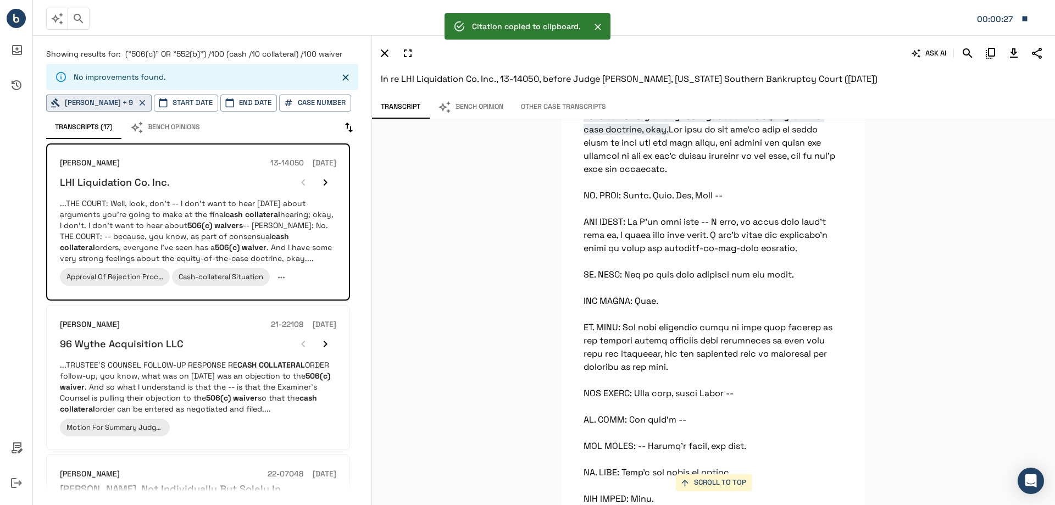
scroll to position [30266, 0]
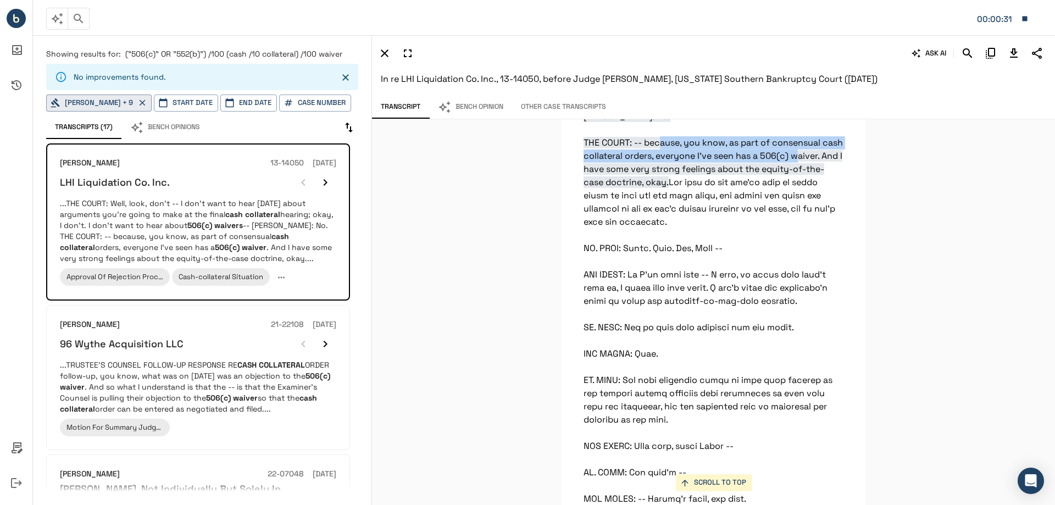
drag, startPoint x: 682, startPoint y: 354, endPoint x: 608, endPoint y: 386, distance: 80.5
copy span "you know, as part of consensual cash collateral orders, everyone I've seen has …"
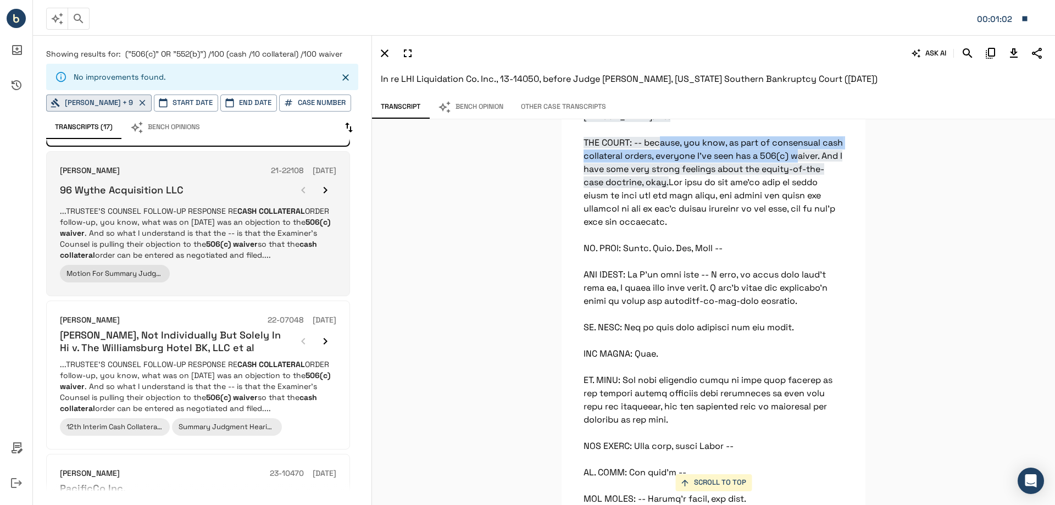
scroll to position [110, 0]
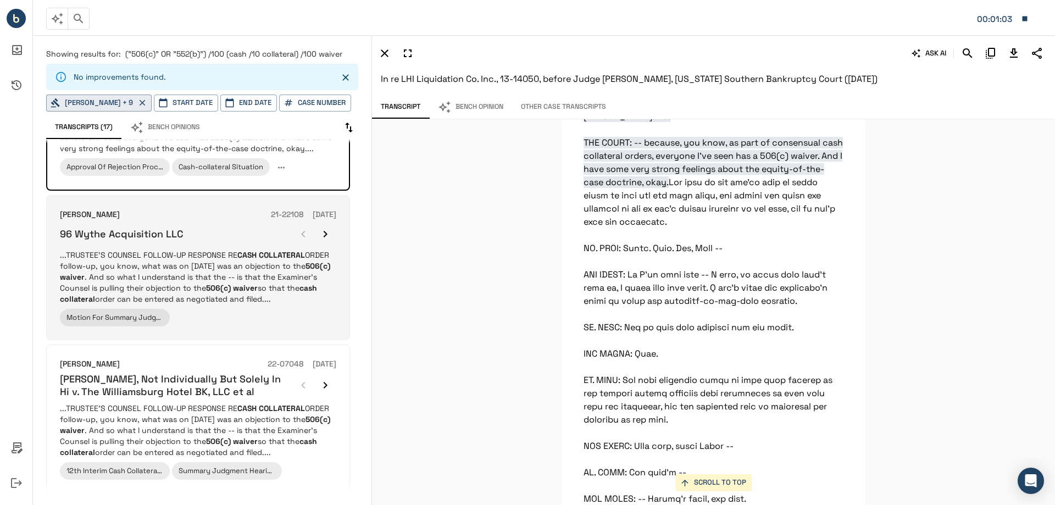
click at [199, 237] on div "96 Wythe Acquisition LLC" at bounding box center [198, 234] width 276 height 22
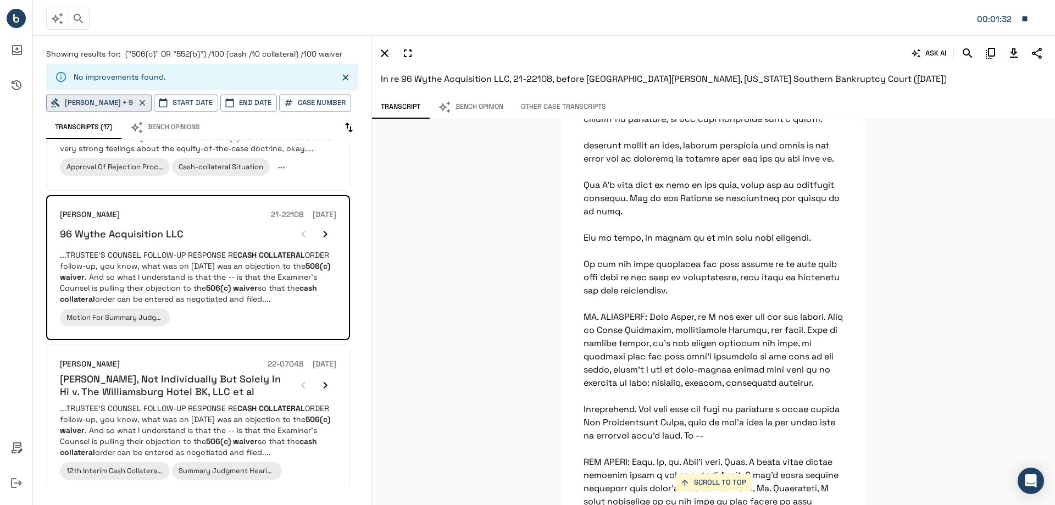
scroll to position [27899, 0]
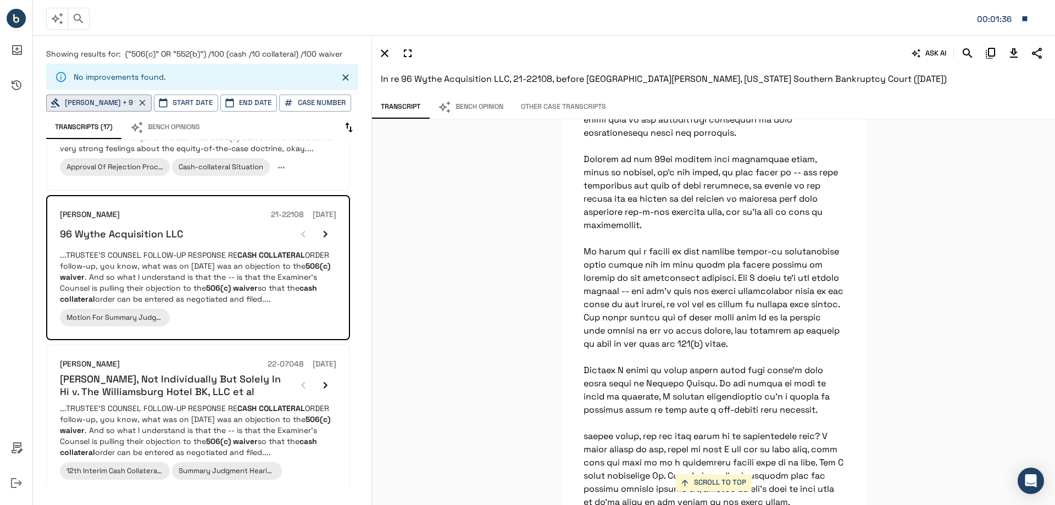
click at [716, 486] on button "SCROLL TO TOP" at bounding box center [713, 482] width 76 height 17
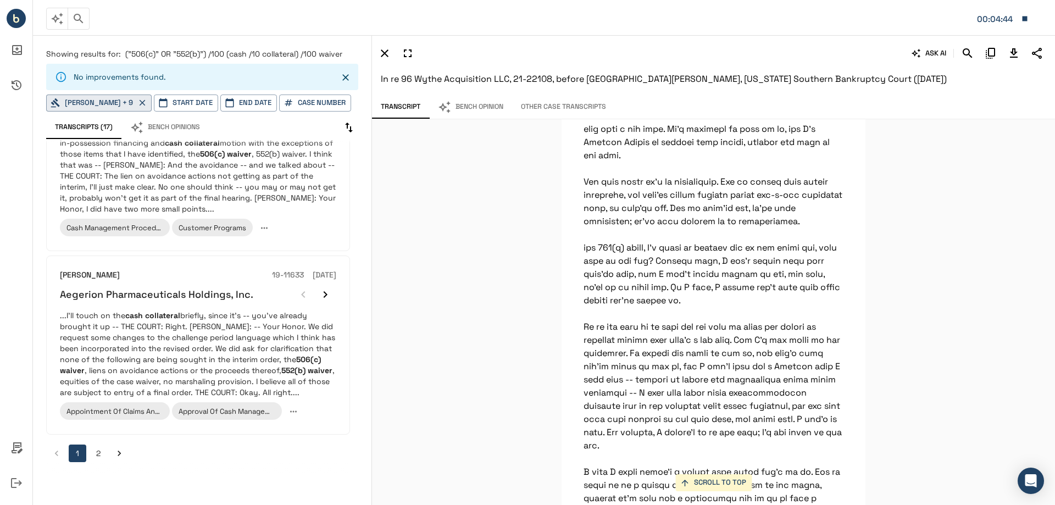
scroll to position [12392, 0]
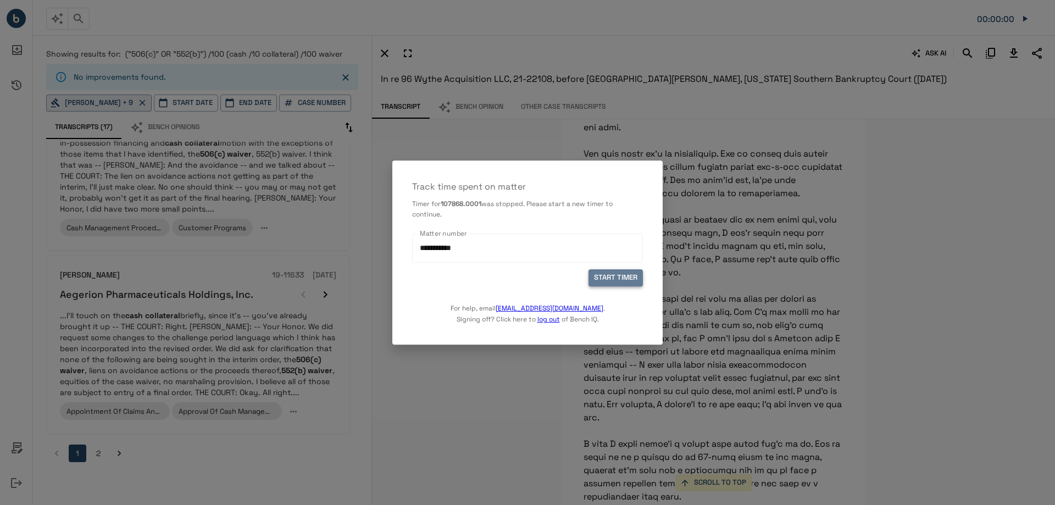
click at [628, 277] on button "START TIMER" at bounding box center [615, 278] width 54 height 17
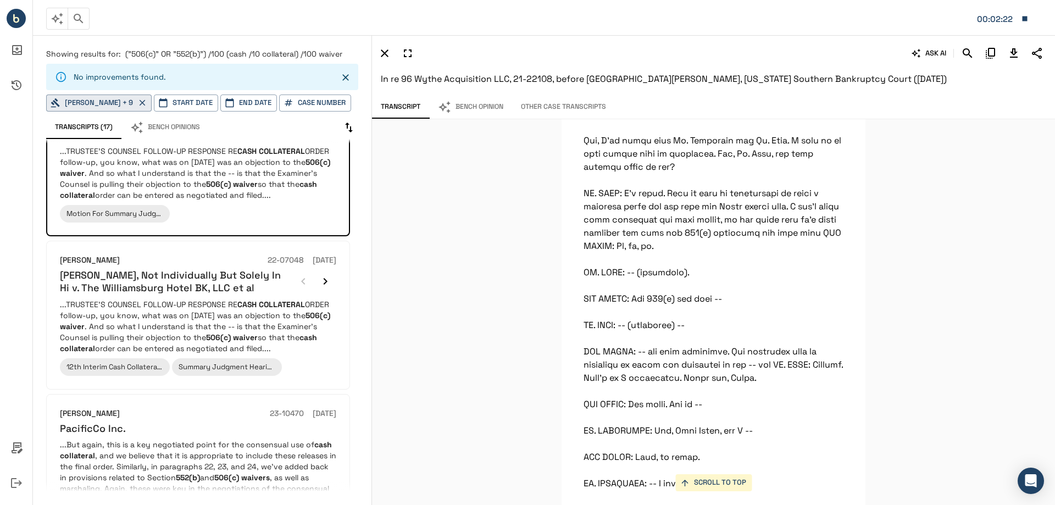
scroll to position [220, 0]
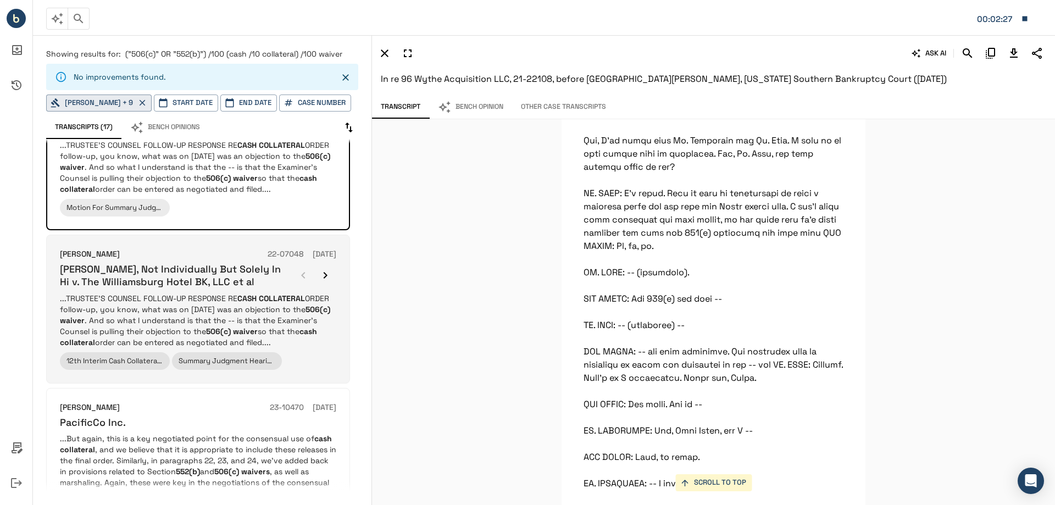
click at [187, 289] on div "[PERSON_NAME] 22-07048 [DATE] [PERSON_NAME], Not Individually But Solely In Hi …" at bounding box center [198, 308] width 276 height 121
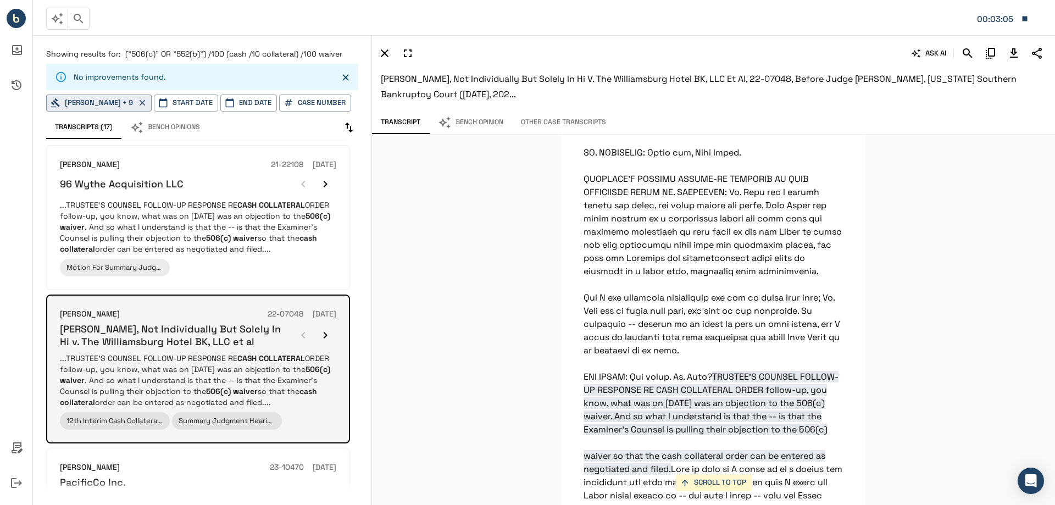
scroll to position [165, 0]
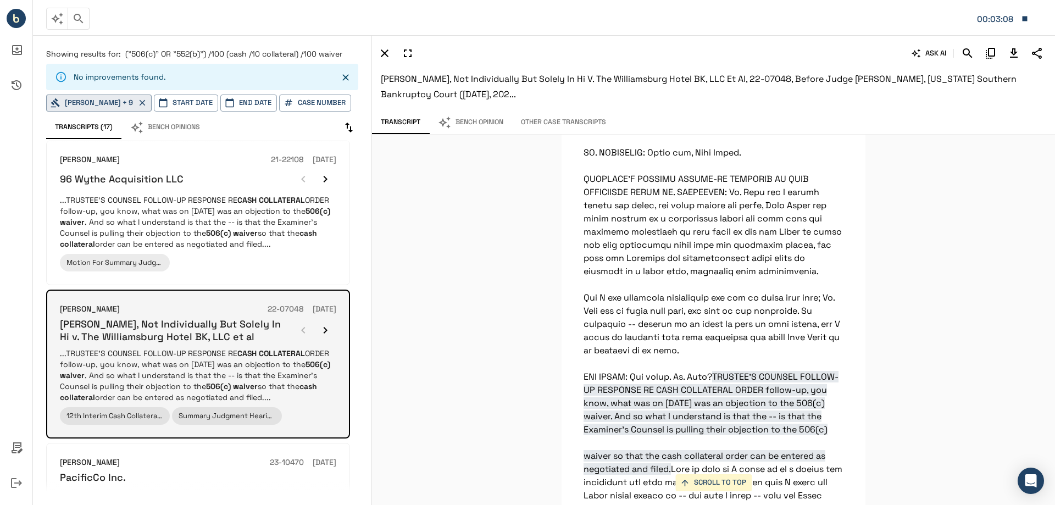
click at [246, 341] on h6 "[PERSON_NAME], Not Individually But Solely In Hi v. The Williamsburg Hotel BK, …" at bounding box center [176, 330] width 232 height 26
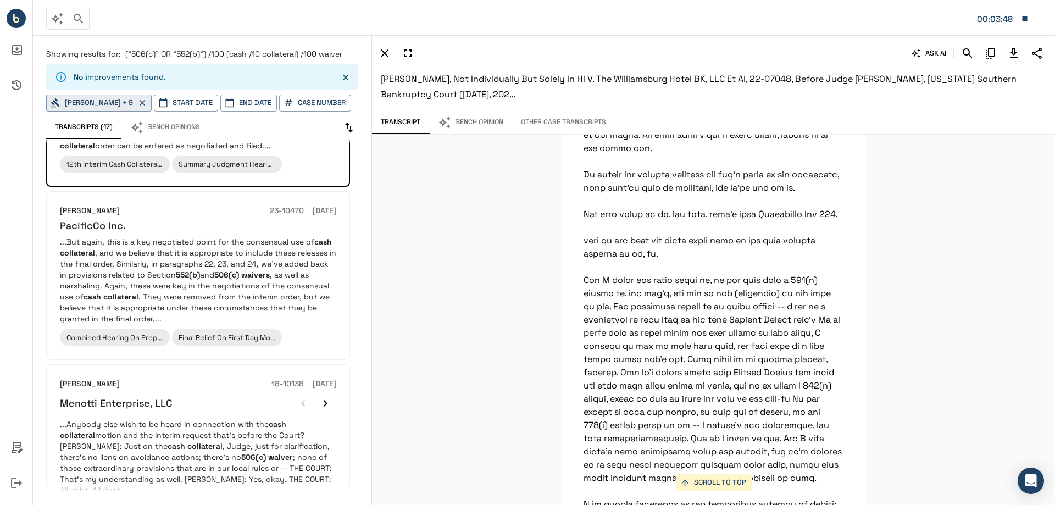
scroll to position [439, 0]
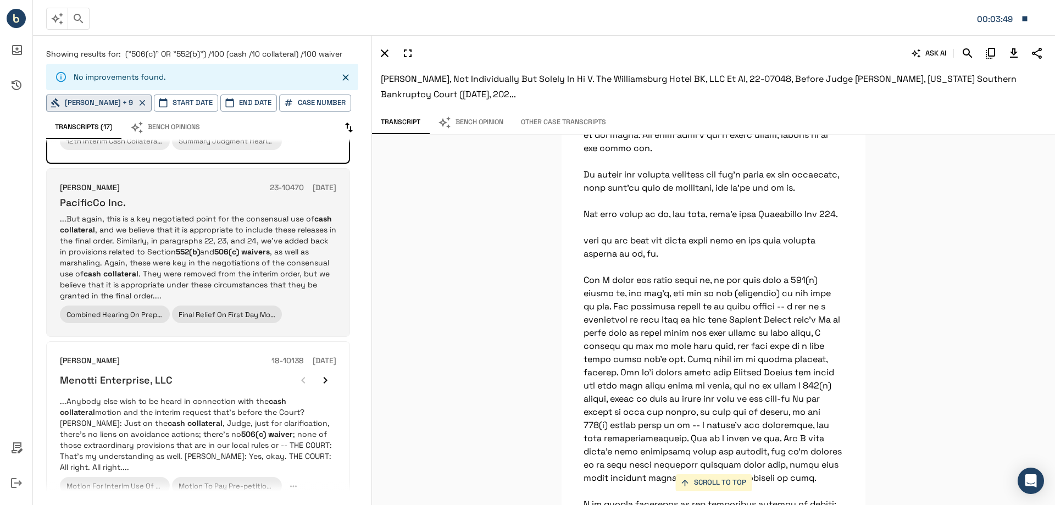
click at [251, 223] on p "...But again, this is a key negotiated point for the consensual use of cash col…" at bounding box center [198, 257] width 276 height 88
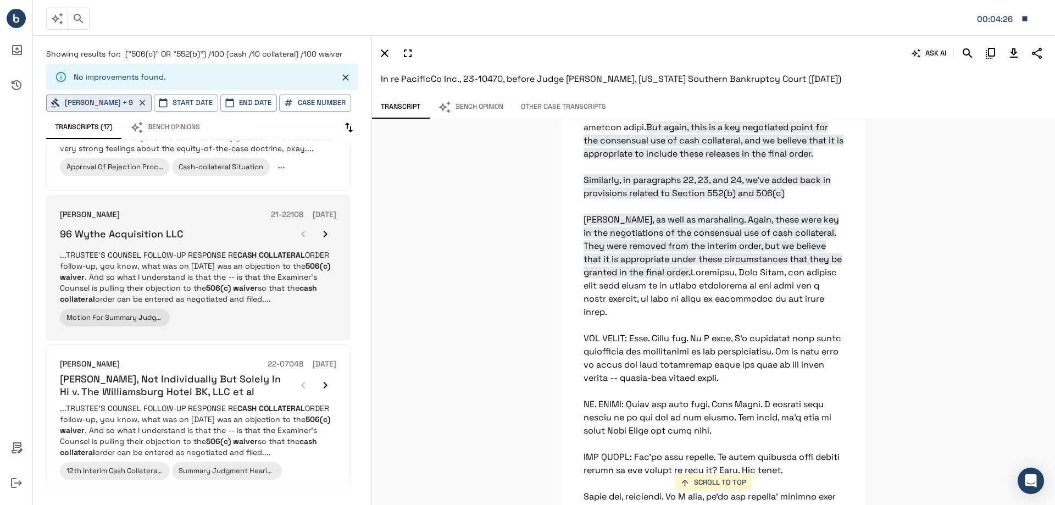
scroll to position [0, 0]
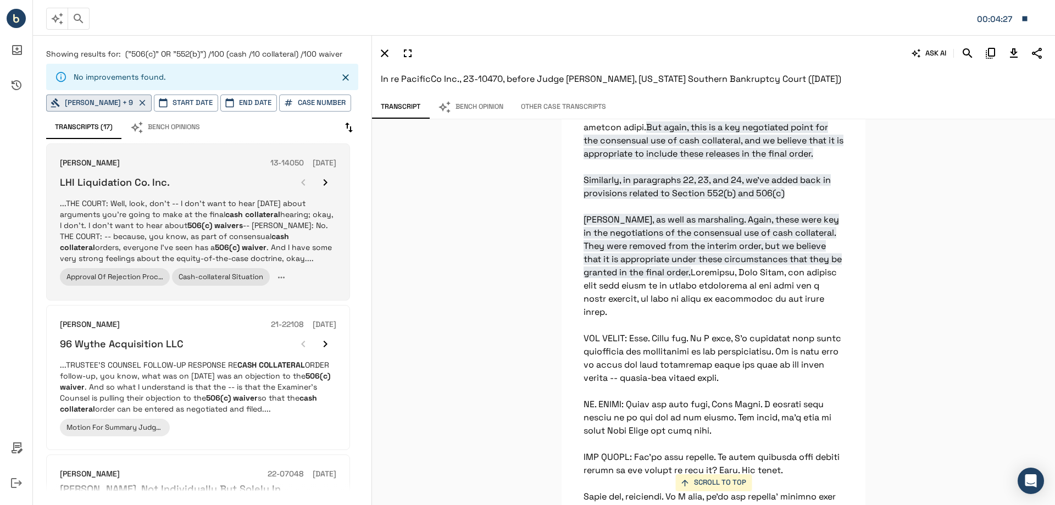
click at [275, 213] on em "collateral" at bounding box center [262, 214] width 35 height 10
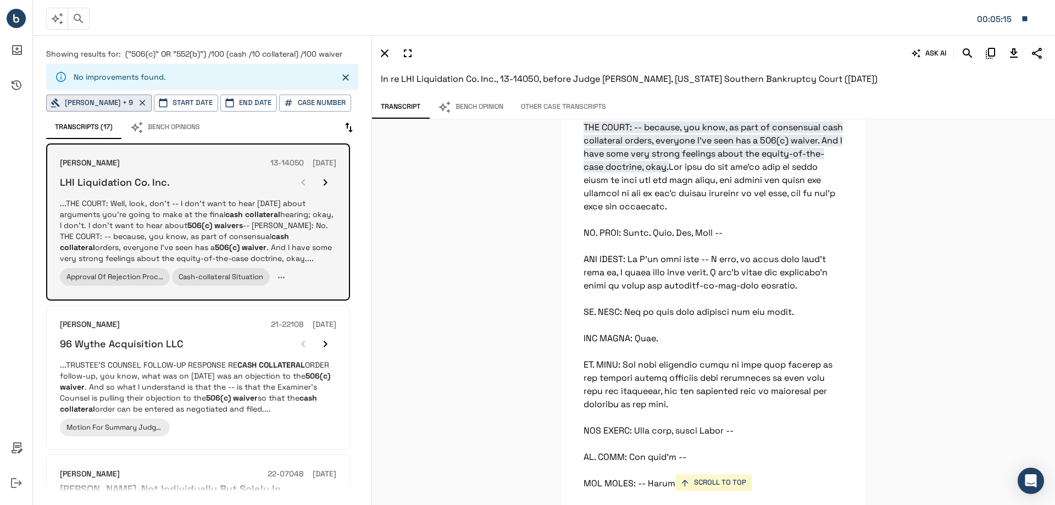
click at [252, 231] on p "...THE COURT: Well, look, don't -- I don't want to hear [DATE] about arguments …" at bounding box center [198, 231] width 276 height 66
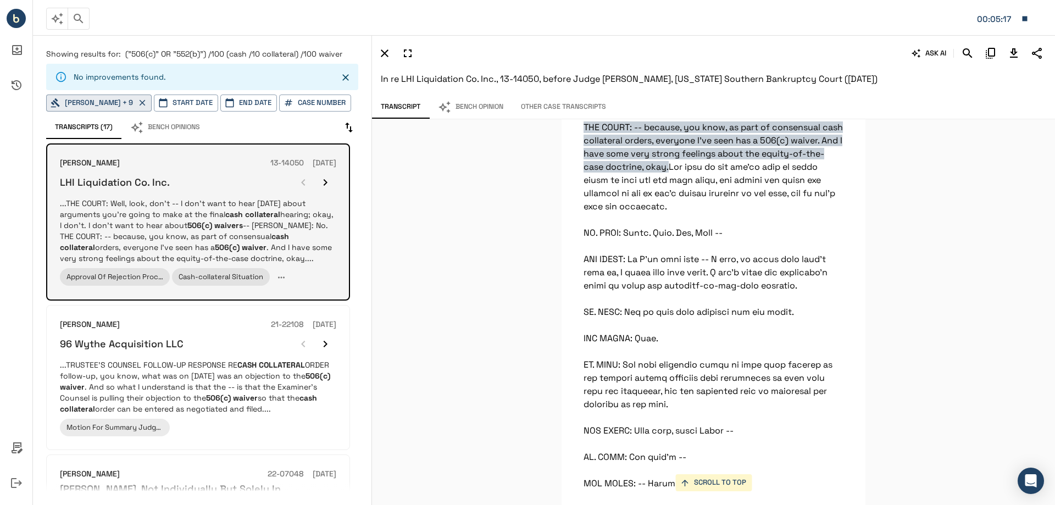
click at [252, 218] on em "collateral" at bounding box center [262, 214] width 35 height 10
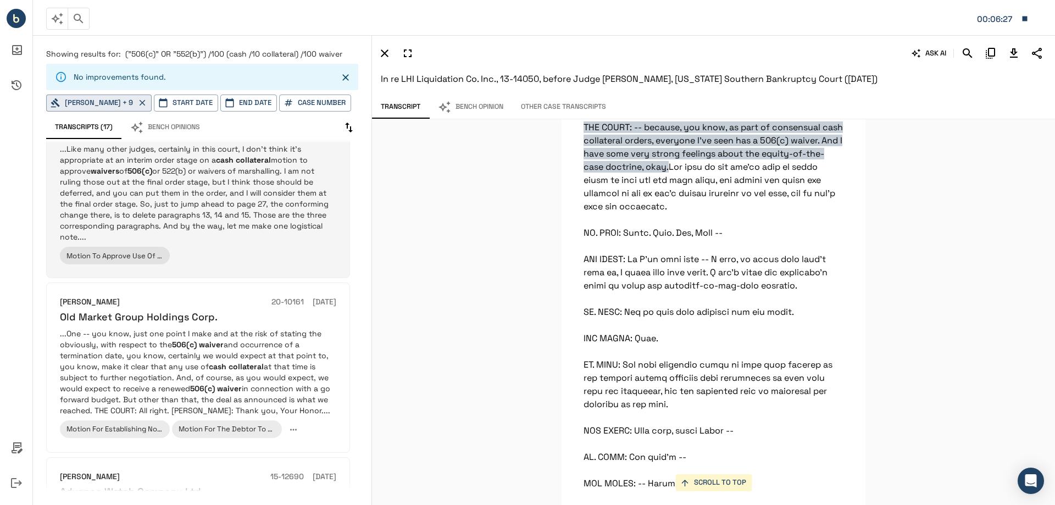
scroll to position [1044, 0]
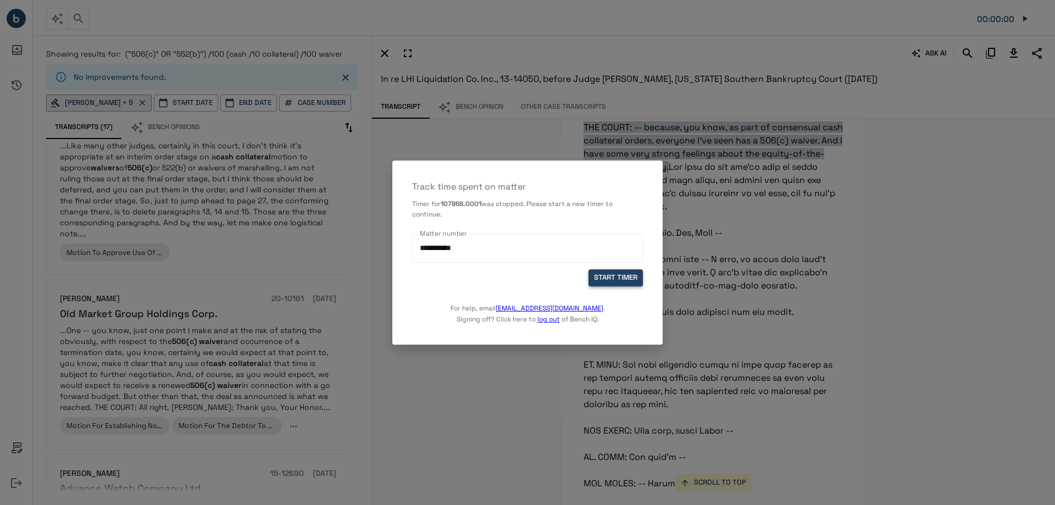
click at [623, 286] on button "START TIMER" at bounding box center [615, 278] width 54 height 17
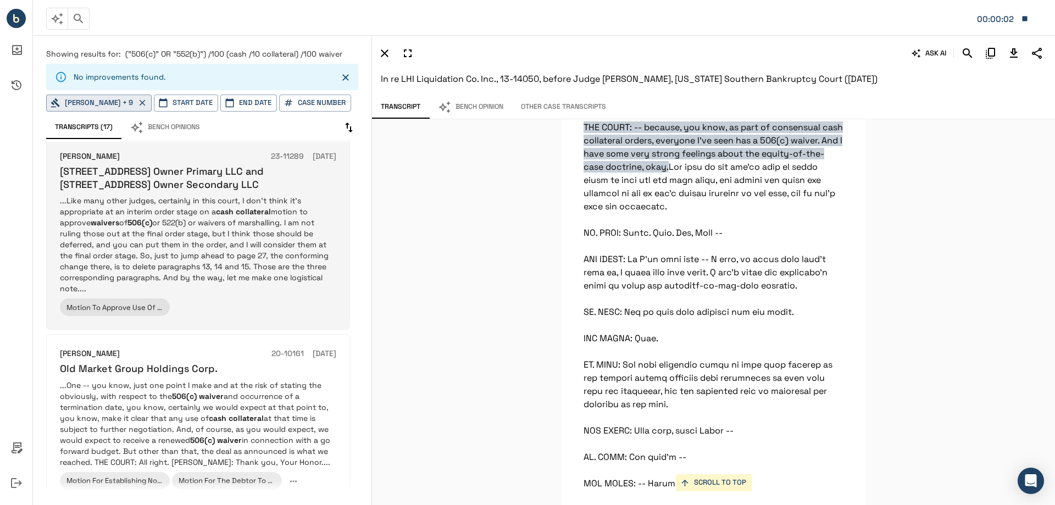
scroll to position [934, 0]
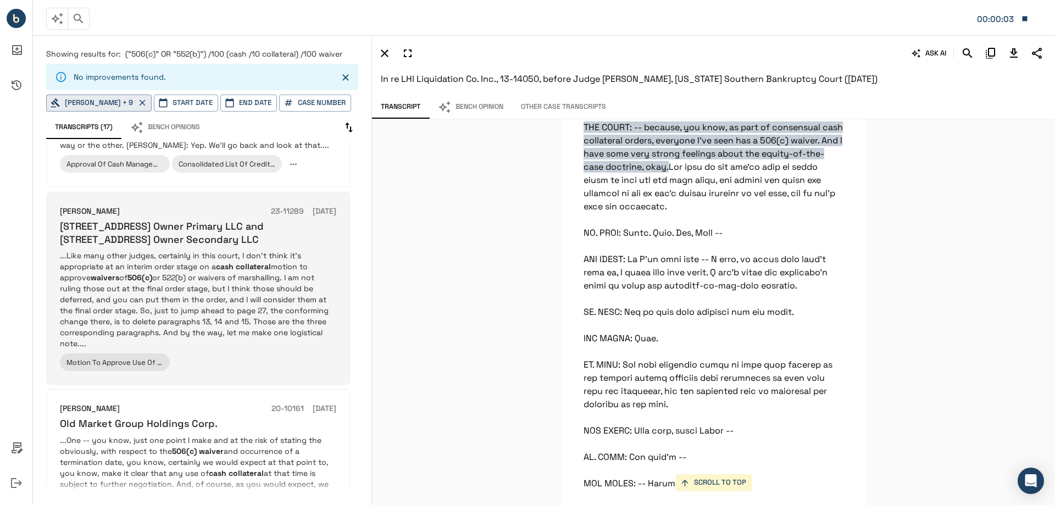
click at [230, 300] on p "...Like many other judges, certainly in this court, I don't think it's appropri…" at bounding box center [198, 299] width 276 height 99
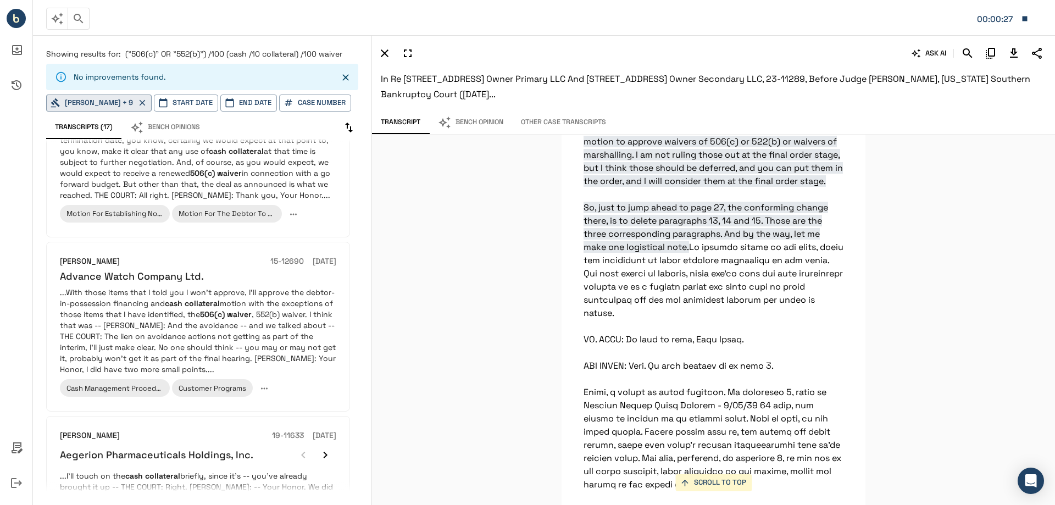
scroll to position [1416, 0]
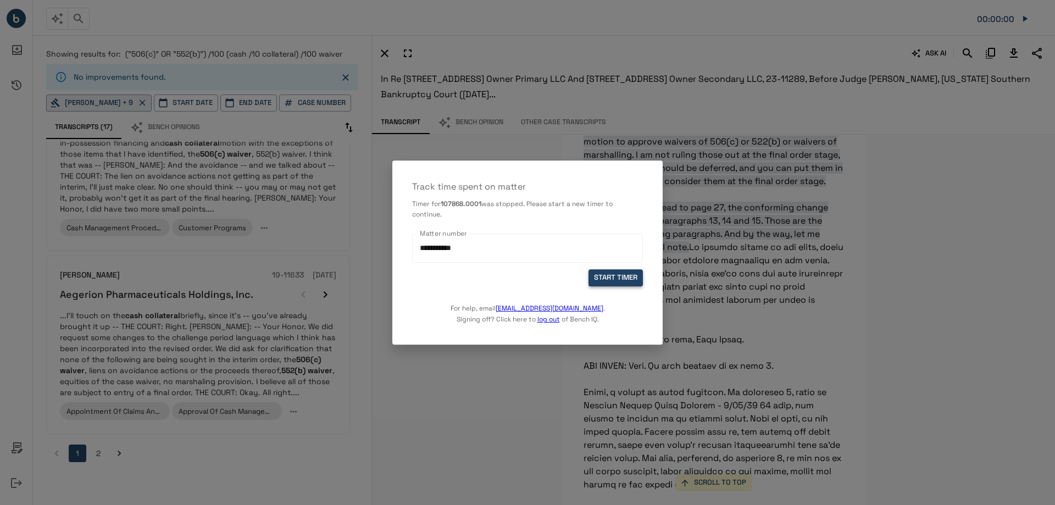
click at [611, 278] on button "START TIMER" at bounding box center [615, 278] width 54 height 17
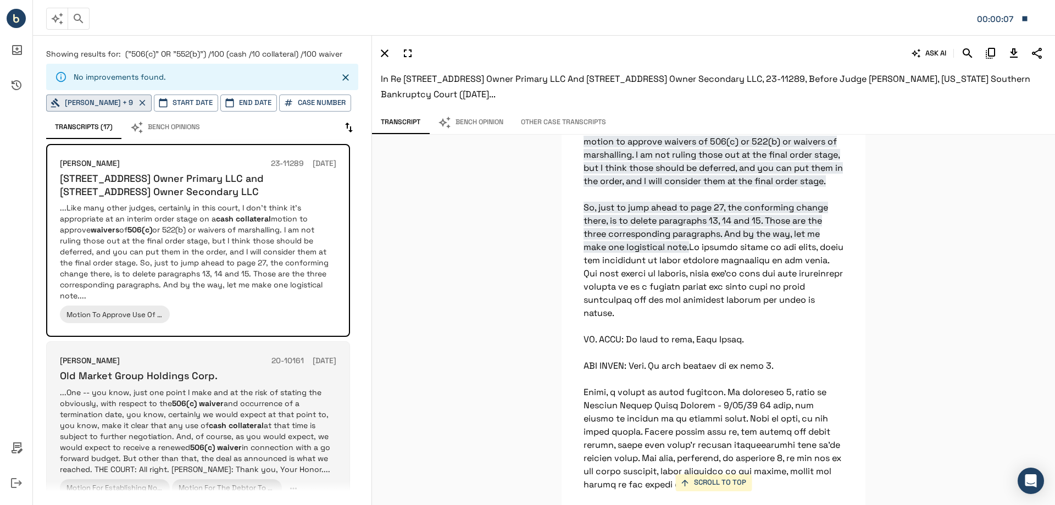
scroll to position [1087, 0]
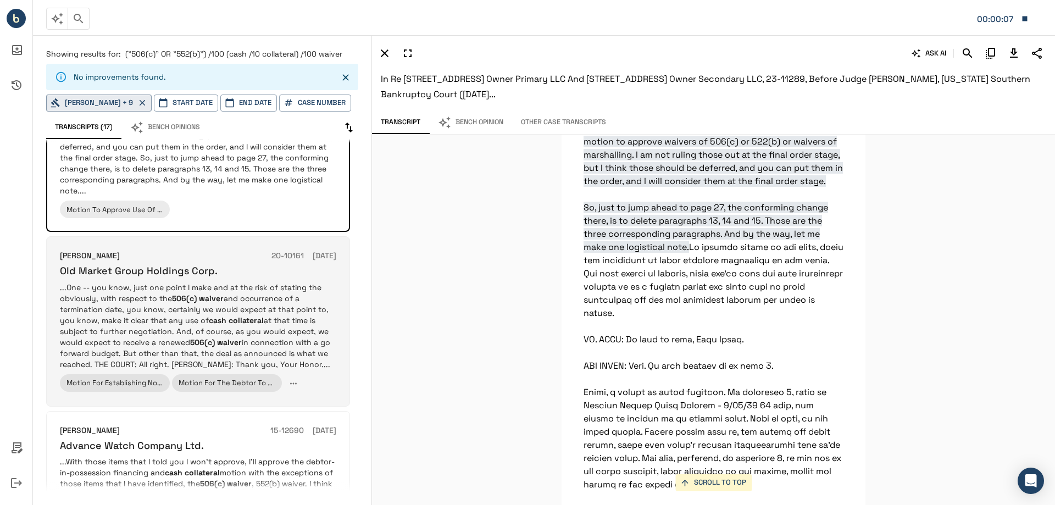
click at [262, 333] on p "...One -- you know, just one point I make and at the risk of stating the obviou…" at bounding box center [198, 326] width 276 height 88
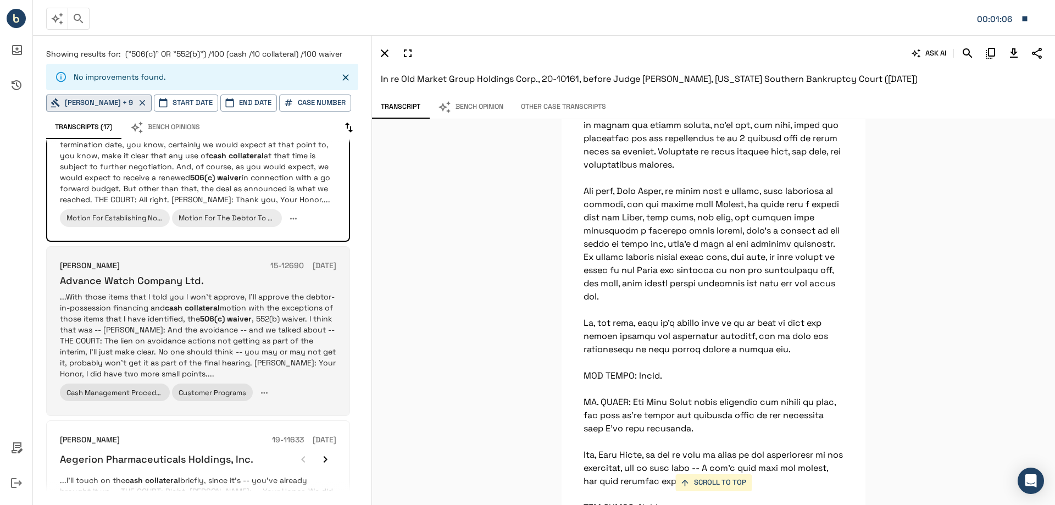
scroll to position [1306, 0]
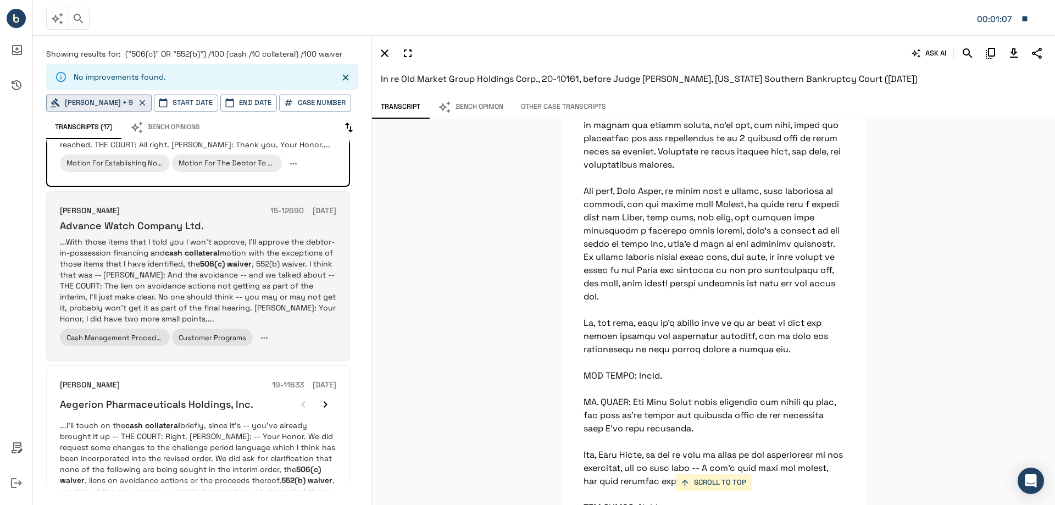
click at [232, 251] on p "...With those items that I told you I won't approve, I'll approve the debtor-in…" at bounding box center [198, 280] width 276 height 88
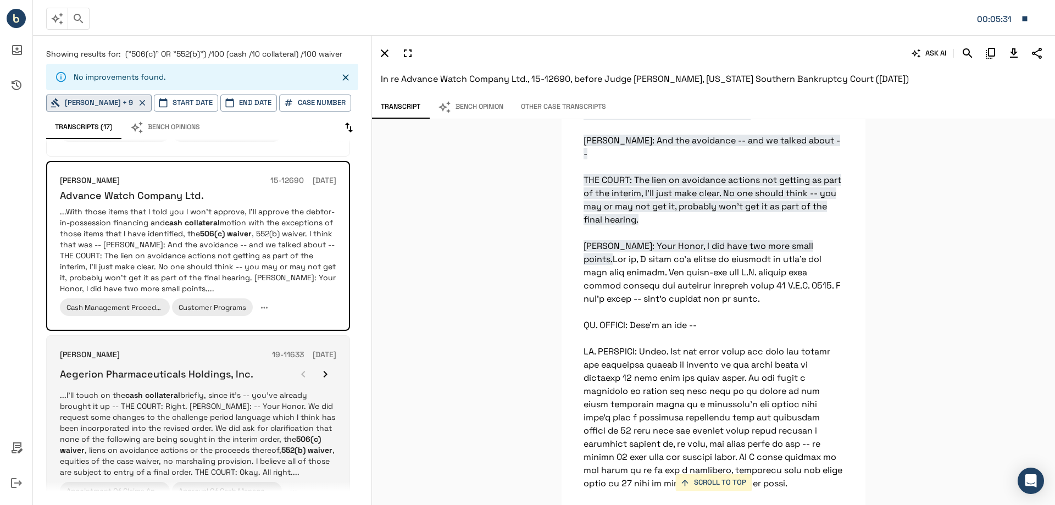
scroll to position [1416, 0]
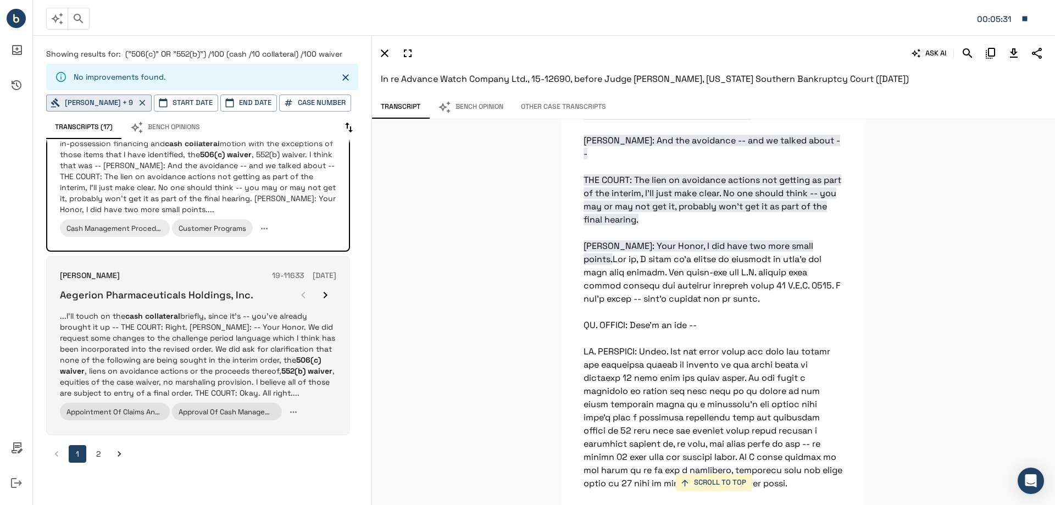
click at [235, 288] on h6 "Aegerion Pharmaceuticals Holdings, Inc." at bounding box center [156, 294] width 193 height 13
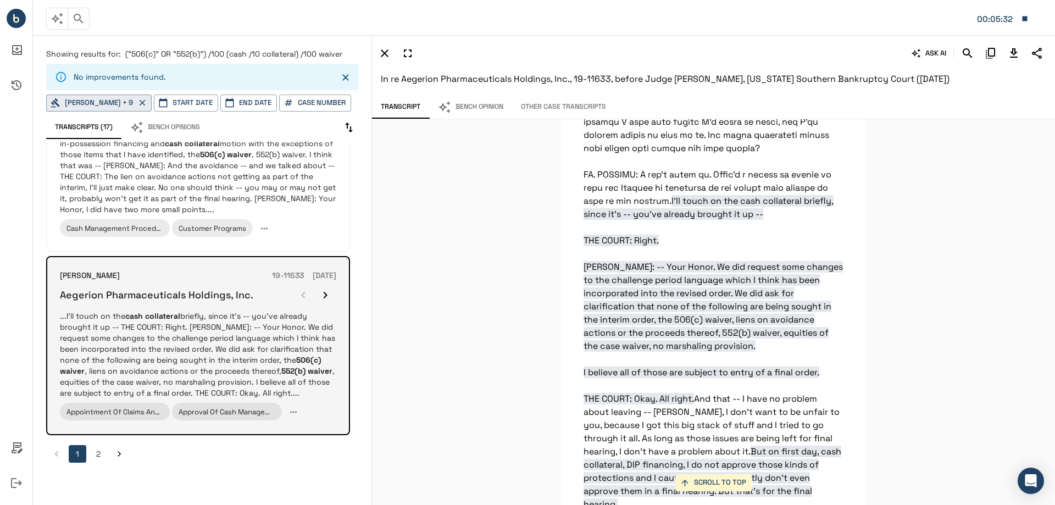
scroll to position [5306, 0]
click at [302, 316] on p "...I’ll touch on the cash collateral briefly, since it’s -- you’ve already brou…" at bounding box center [198, 354] width 276 height 88
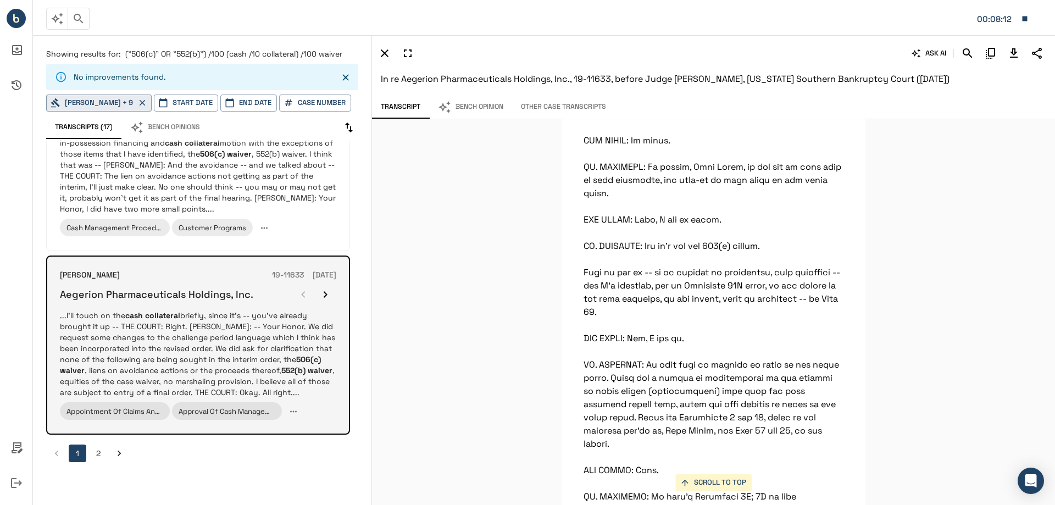
scroll to position [1416, 0]
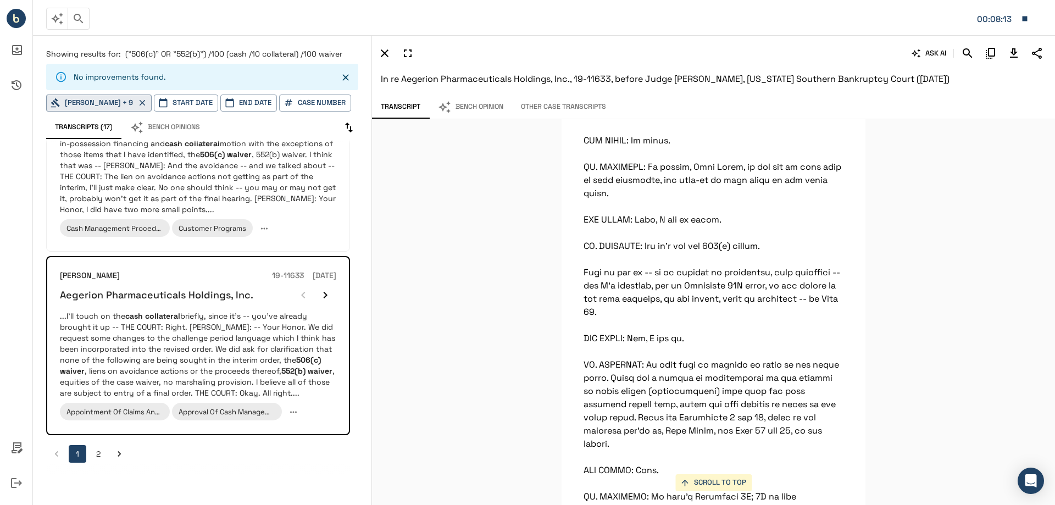
click at [96, 459] on button "2" at bounding box center [99, 454] width 18 height 18
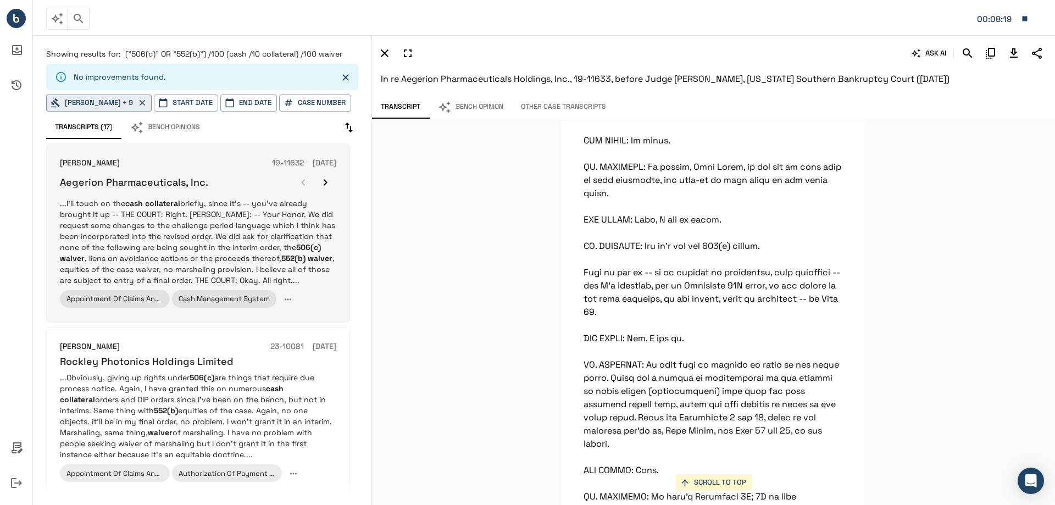
click at [244, 224] on p "...I’ll touch on the cash collateral briefly, since it’s -- you’ve already brou…" at bounding box center [198, 242] width 276 height 88
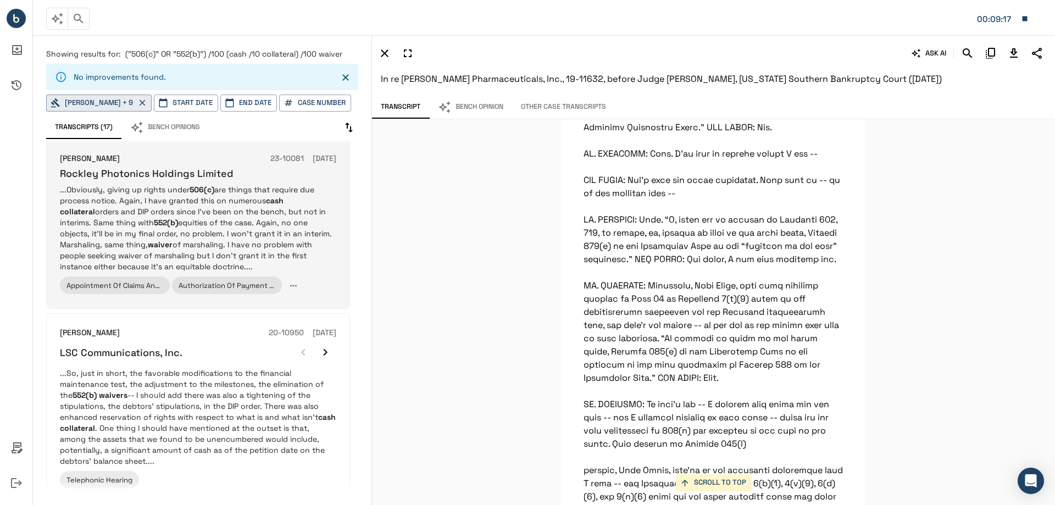
scroll to position [220, 0]
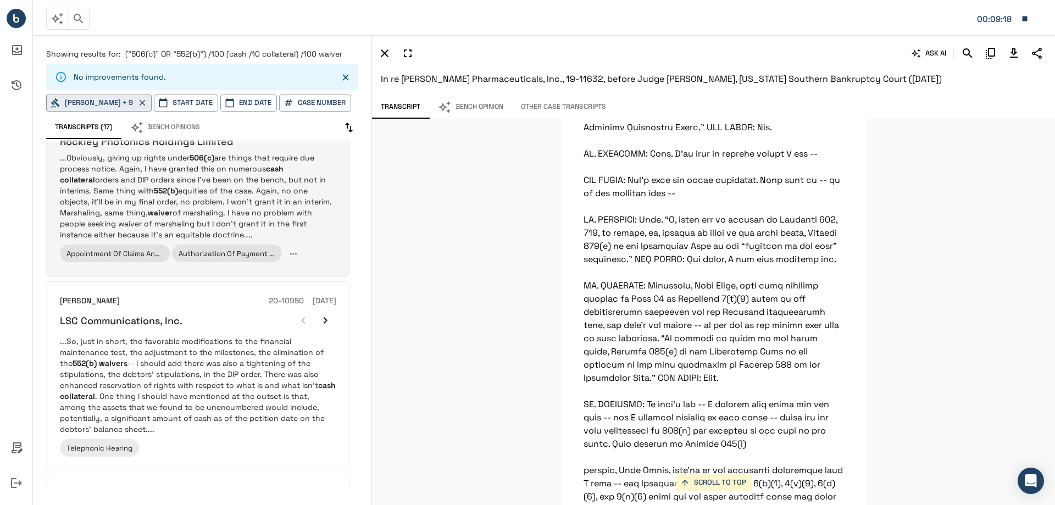
click at [235, 182] on p "...Obviously, giving up rights under 506(c) are things that require due process…" at bounding box center [198, 196] width 276 height 88
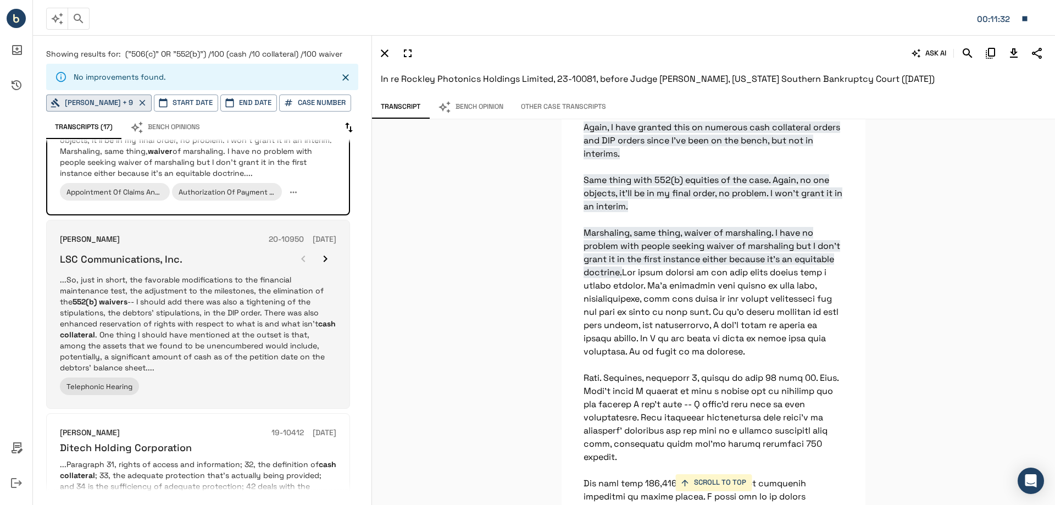
scroll to position [275, 0]
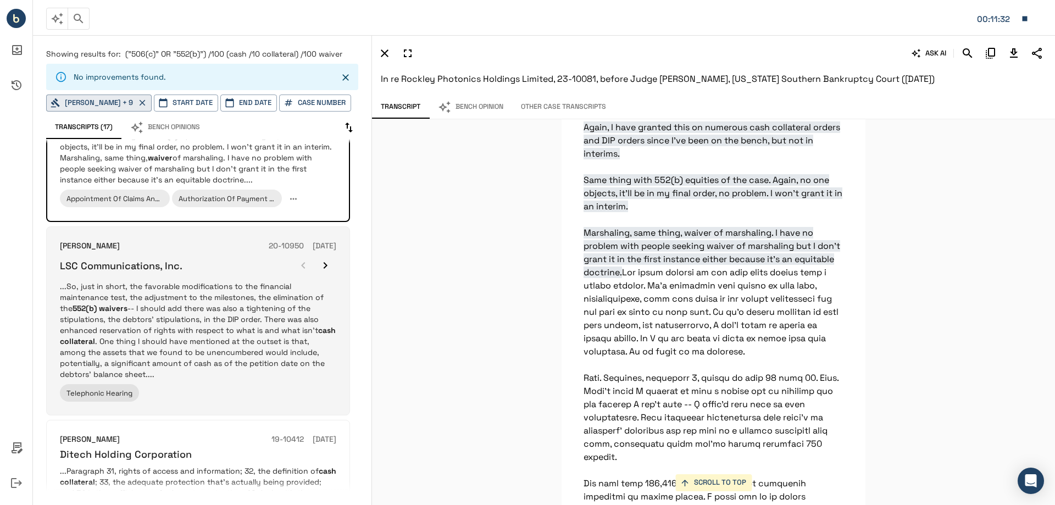
click at [210, 321] on p "...So, just in short, the favorable modifications to the financial maintenance …" at bounding box center [198, 330] width 276 height 99
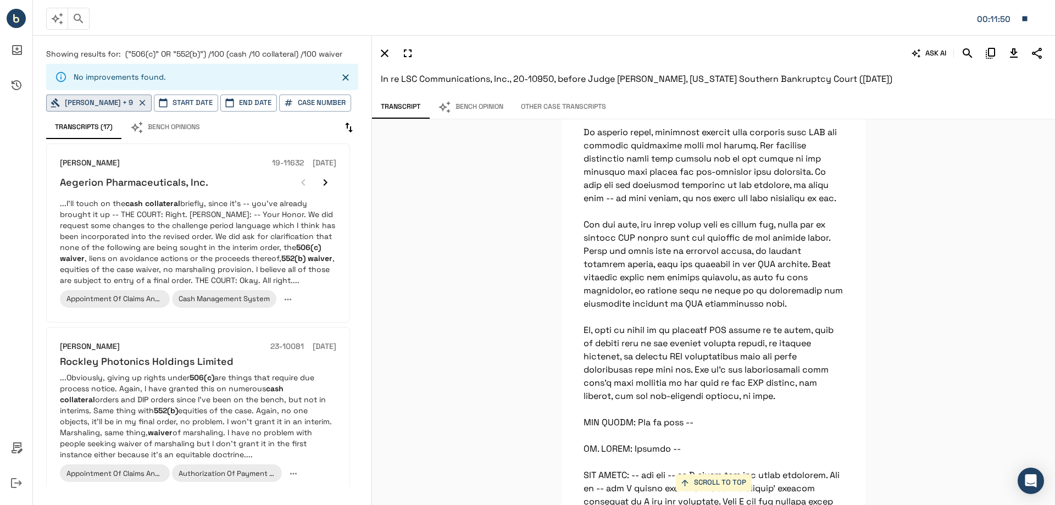
scroll to position [5481, 0]
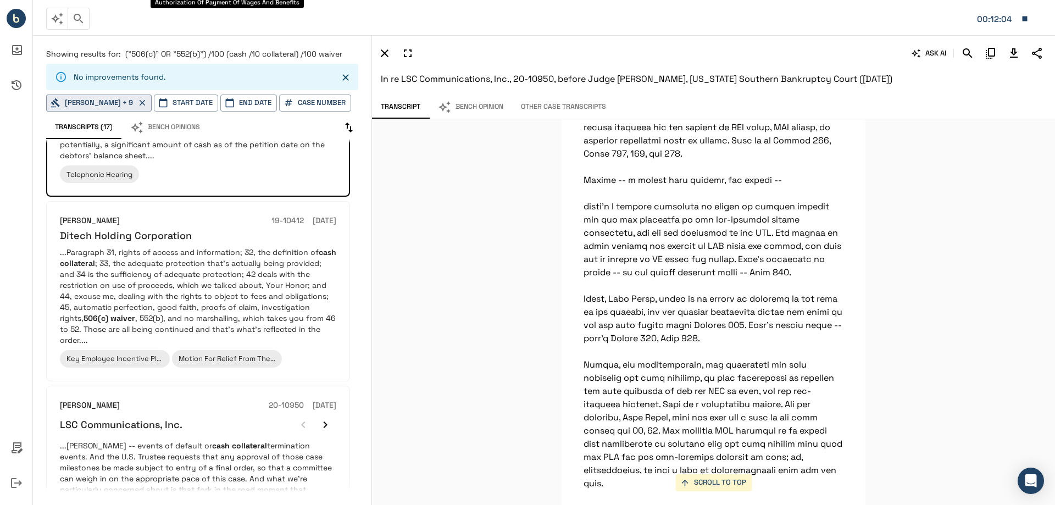
scroll to position [494, 0]
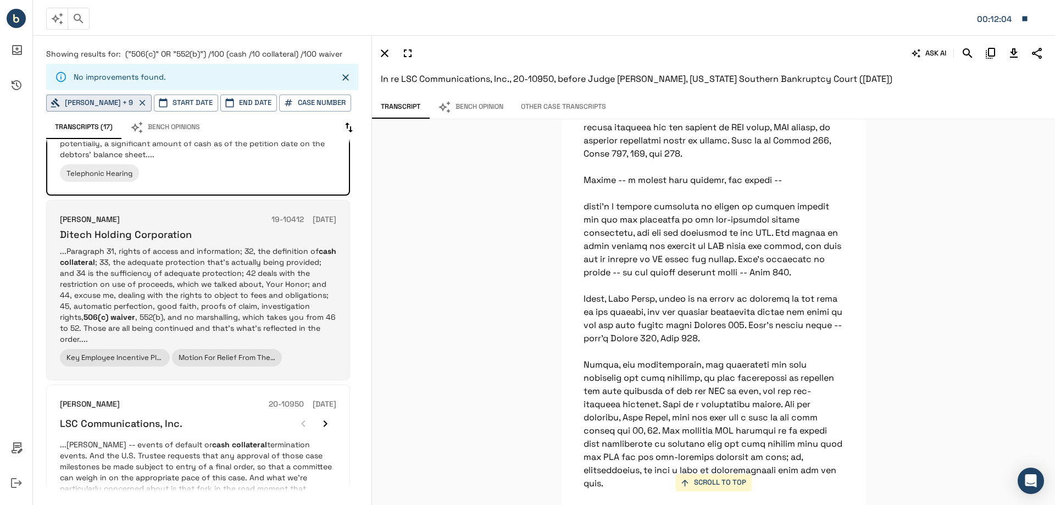
click at [126, 251] on p "...Paragraph 31, rights of access and information; 32, the definition of cash c…" at bounding box center [198, 295] width 276 height 99
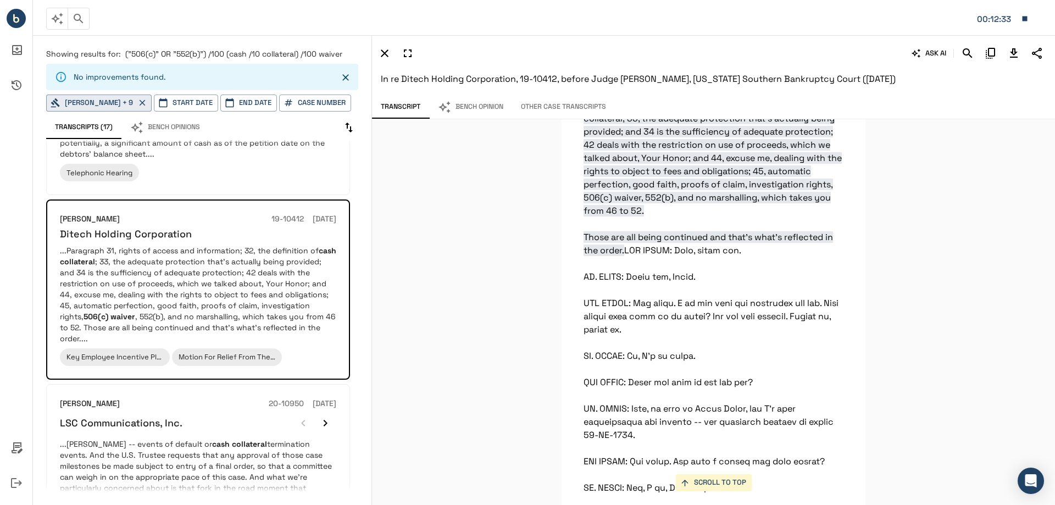
scroll to position [604, 0]
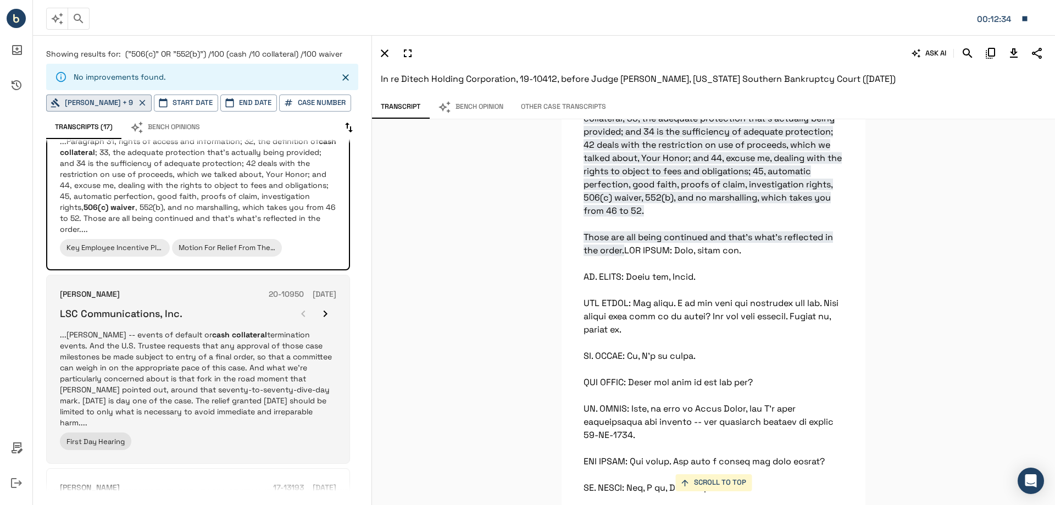
click at [213, 329] on p "...[PERSON_NAME] -- events of default or cash collateral termination events. An…" at bounding box center [198, 378] width 276 height 99
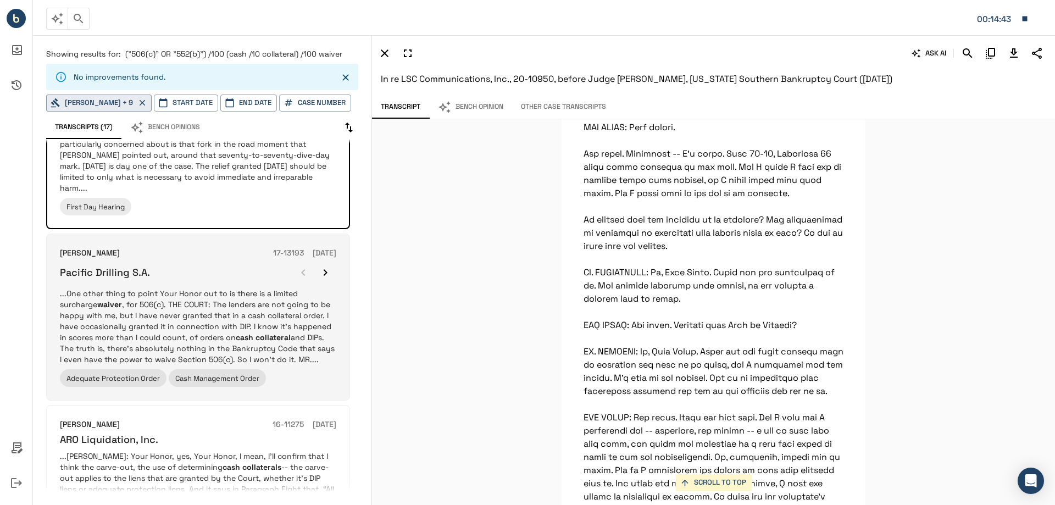
scroll to position [829, 0]
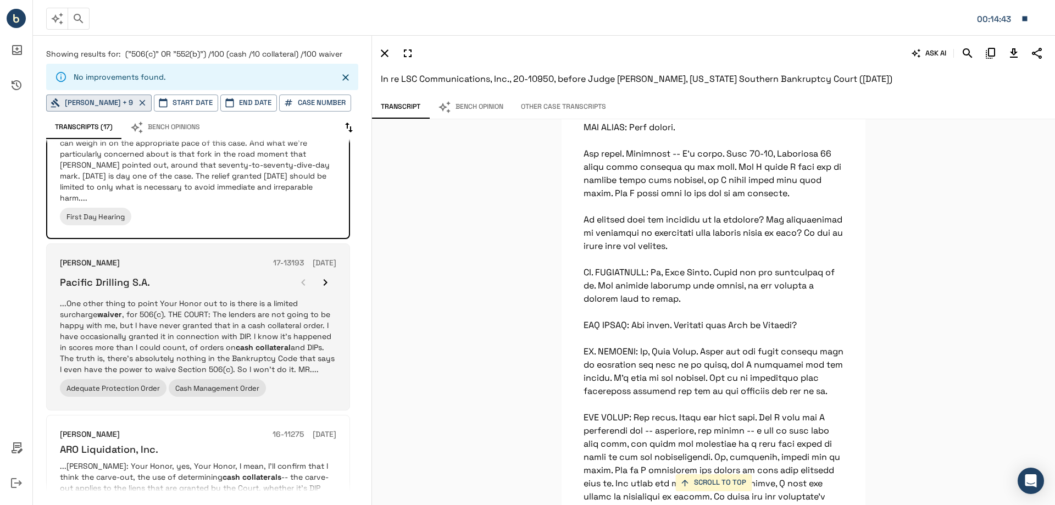
click at [99, 276] on h6 "Pacific Drilling S.A." at bounding box center [105, 282] width 90 height 13
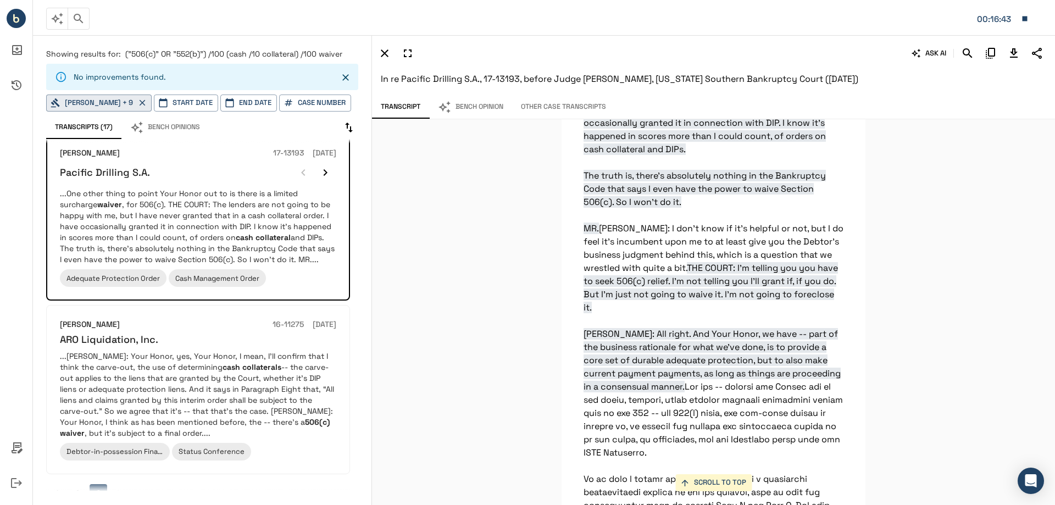
scroll to position [18036, 0]
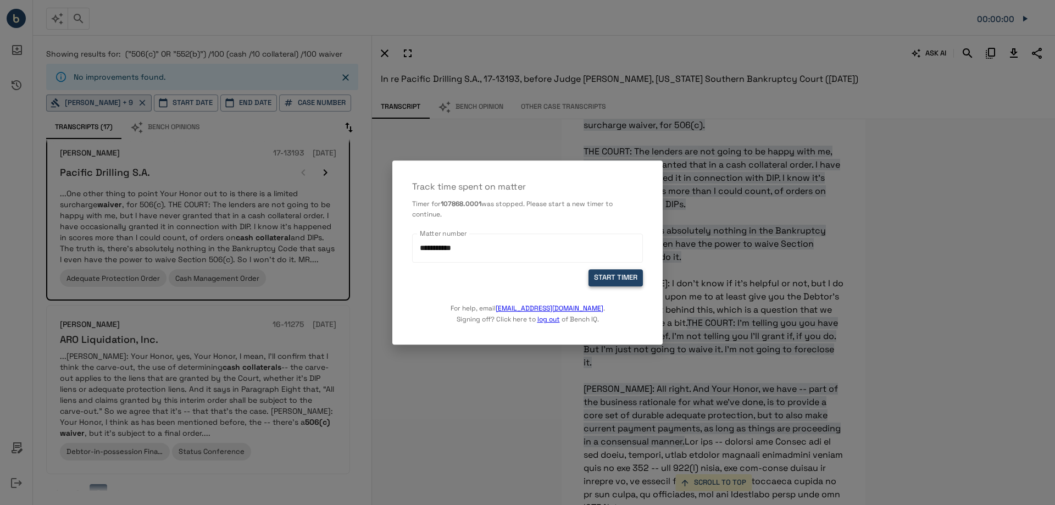
click at [612, 281] on button "START TIMER" at bounding box center [615, 278] width 54 height 17
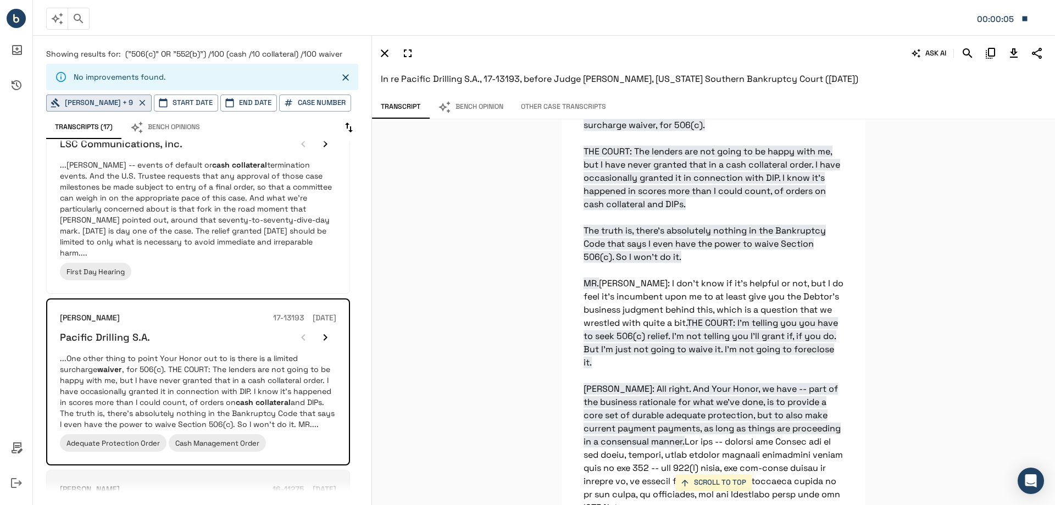
scroll to position [939, 0]
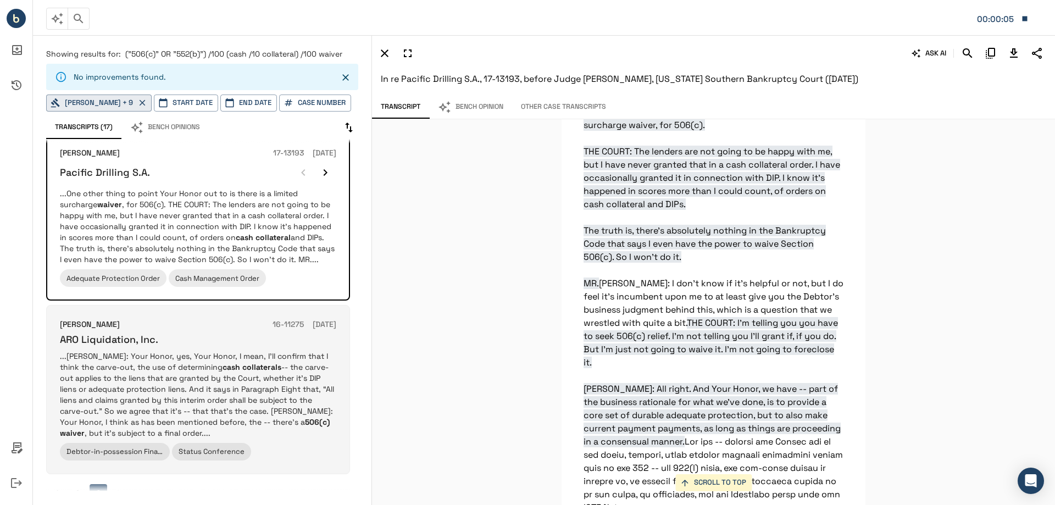
click at [216, 325] on div "[PERSON_NAME] 16-11275 [DATE] ARO Liquidation, Inc. ...[PERSON_NAME]: Your Hono…" at bounding box center [198, 389] width 276 height 141
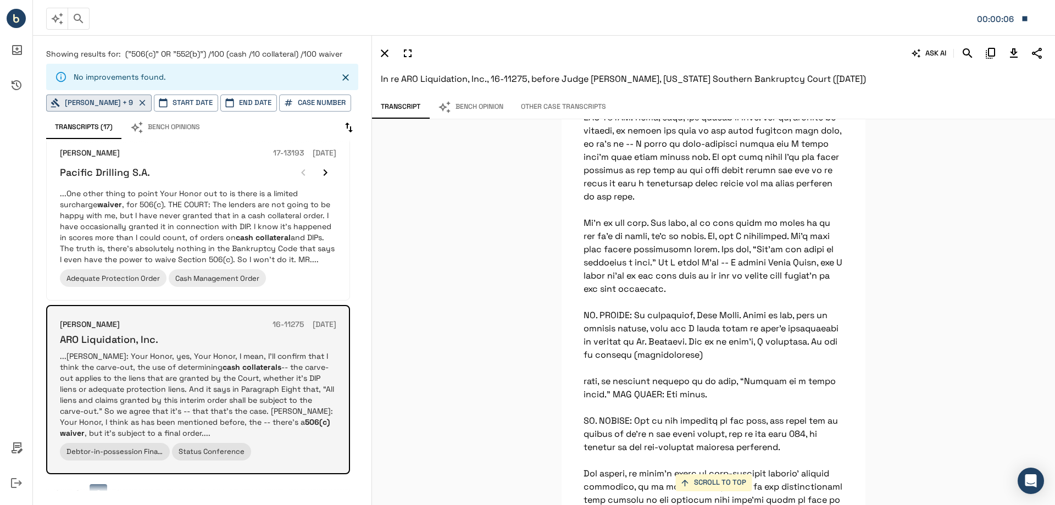
scroll to position [52323, 0]
